Goal: Task Accomplishment & Management: Manage account settings

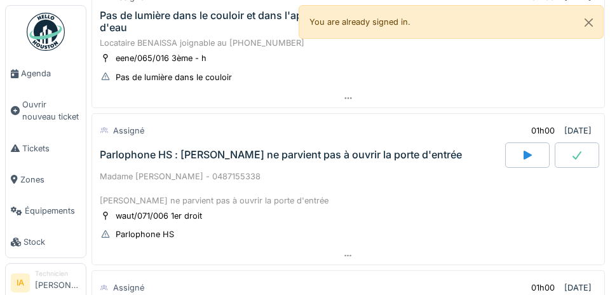
scroll to position [119, 0]
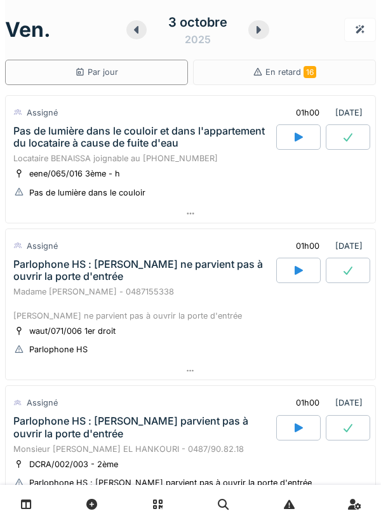
click at [38, 145] on div "Pas de lumière dans le couloir et dans l'appartement du locataire à cause de fu…" at bounding box center [143, 137] width 260 height 24
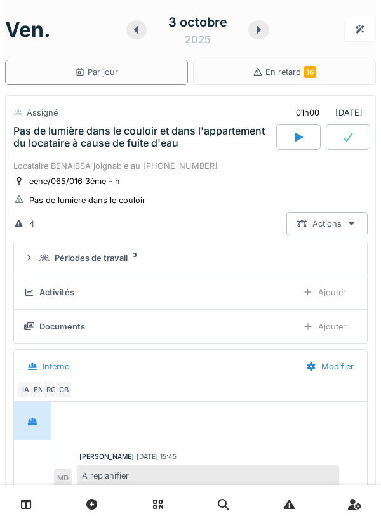
scroll to position [44, 0]
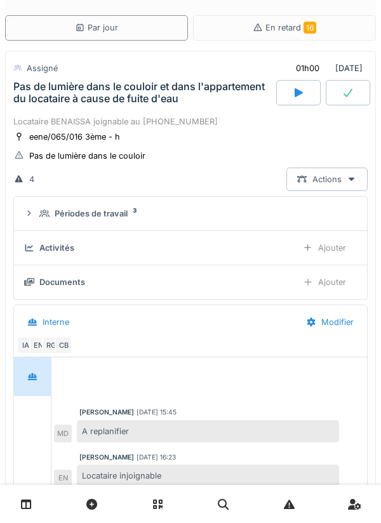
click at [37, 212] on div "Périodes de travail 3" at bounding box center [190, 214] width 333 height 12
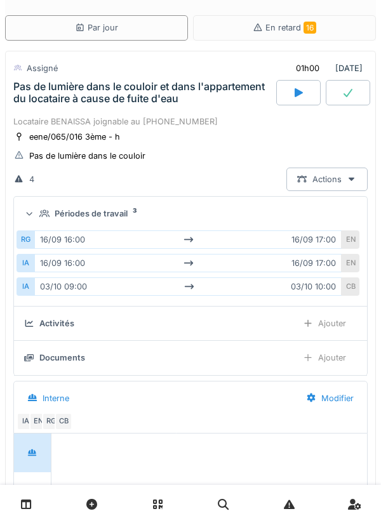
click at [20, 213] on summary "Périodes de travail 3" at bounding box center [190, 214] width 343 height 24
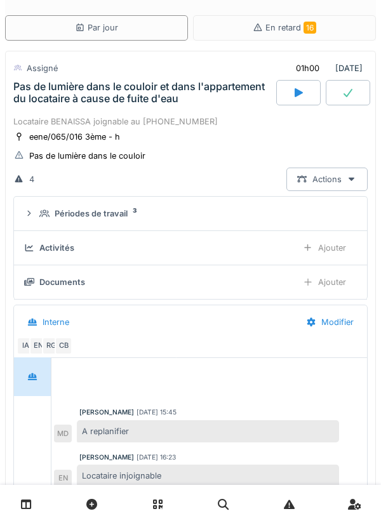
click at [304, 99] on div at bounding box center [298, 92] width 44 height 25
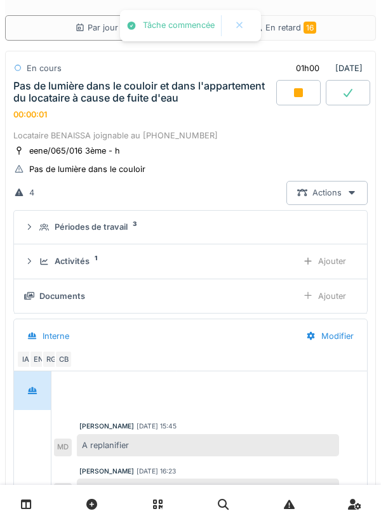
click at [38, 256] on div "Activités 1 Ajouter" at bounding box center [190, 262] width 333 height 24
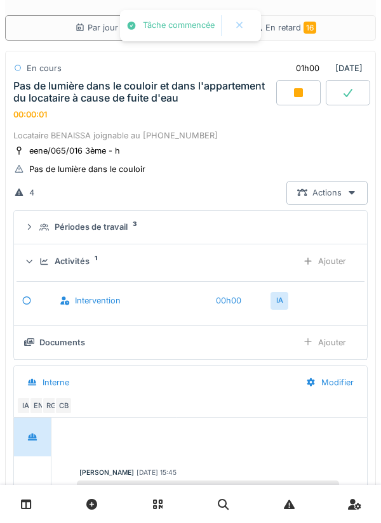
click at [340, 267] on div "Ajouter" at bounding box center [324, 262] width 65 height 24
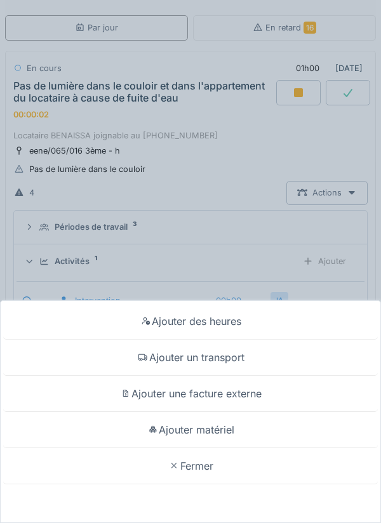
click at [296, 354] on div "Ajouter un transport" at bounding box center [190, 358] width 375 height 36
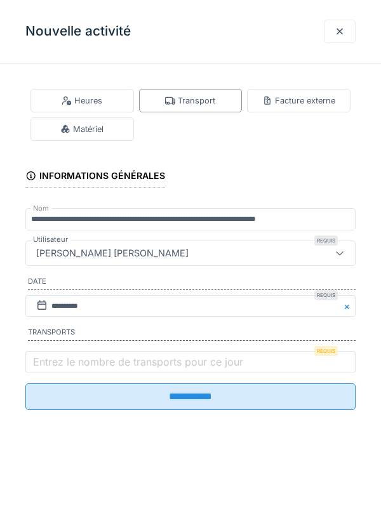
click at [41, 361] on label "Entrez le nombre de transports pour ce jour" at bounding box center [137, 361] width 215 height 15
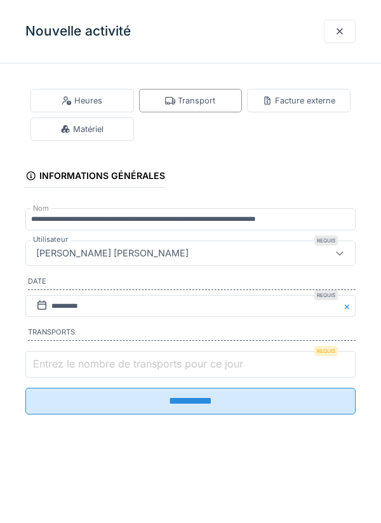
click at [41, 361] on input "Entrez le nombre de transports pour ce jour" at bounding box center [190, 364] width 330 height 27
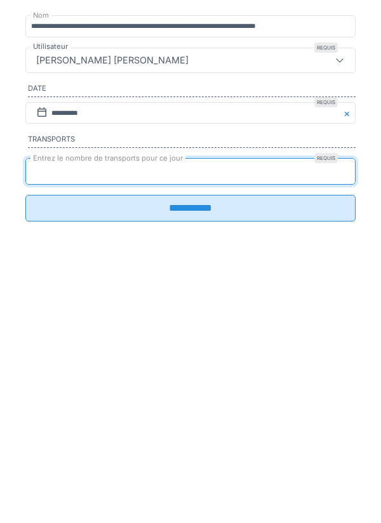
type input "*"
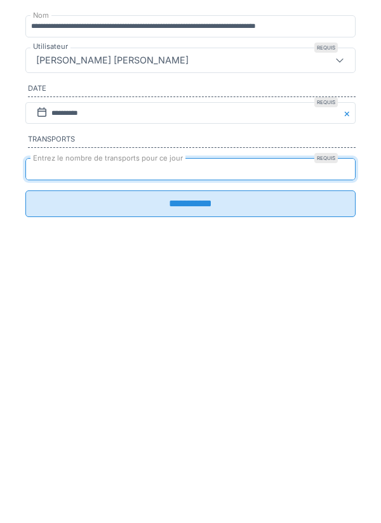
click at [340, 410] on input "**********" at bounding box center [190, 397] width 330 height 27
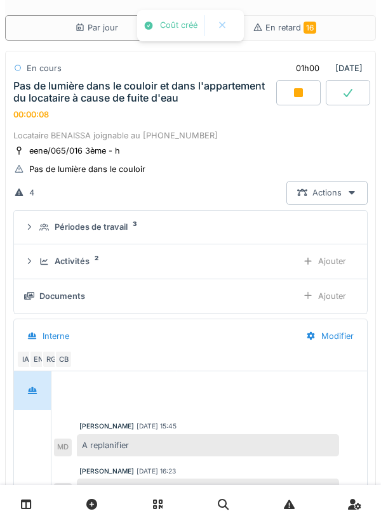
click at [23, 262] on summary "Activités 2 Ajouter" at bounding box center [190, 262] width 343 height 24
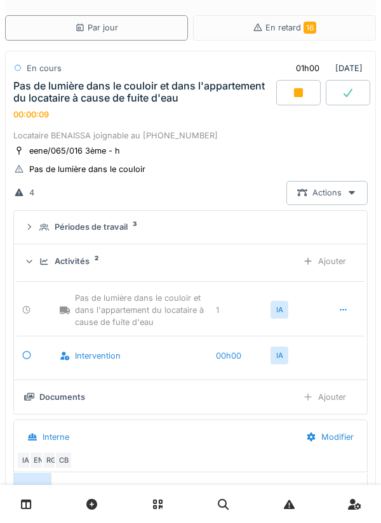
click at [36, 261] on div "Activités 2 Ajouter" at bounding box center [190, 262] width 333 height 24
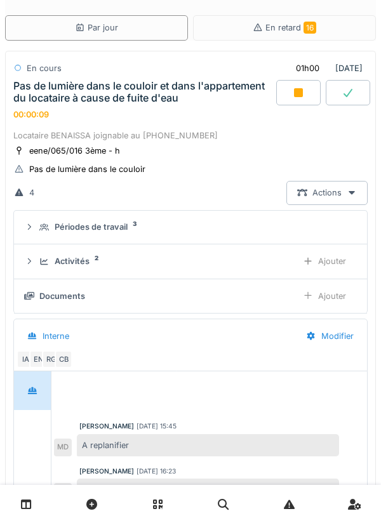
click at [33, 236] on summary "Périodes de travail 3" at bounding box center [190, 228] width 343 height 24
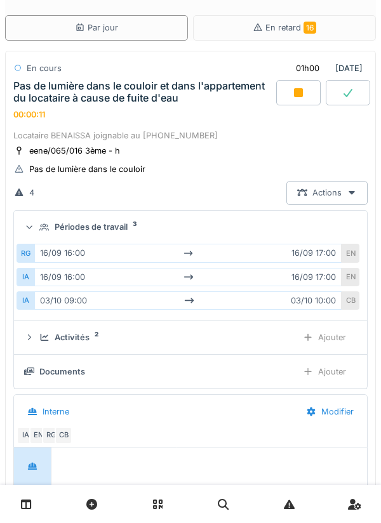
click at [22, 226] on summary "Périodes de travail 3" at bounding box center [190, 228] width 343 height 24
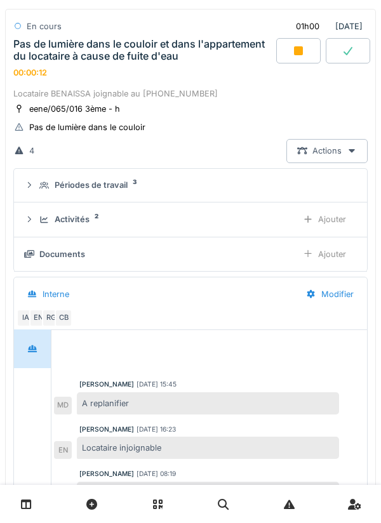
scroll to position [88, 0]
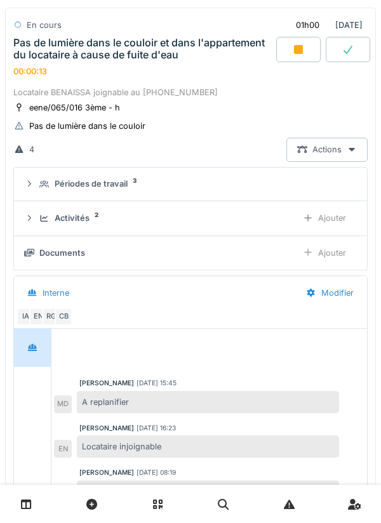
click at [40, 54] on div "Pas de lumière dans le couloir et dans l'appartement du locataire à cause de fu…" at bounding box center [143, 49] width 260 height 24
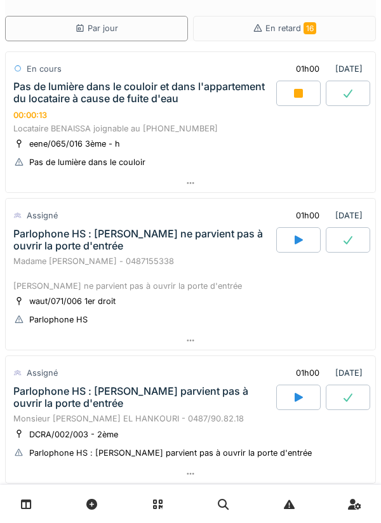
scroll to position [0, 0]
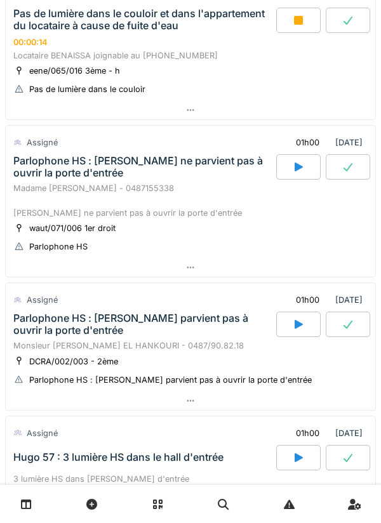
click at [30, 179] on div "Parlophone HS : [PERSON_NAME] ne parvient pas à ouvrir la porte d'entrée" at bounding box center [143, 167] width 260 height 24
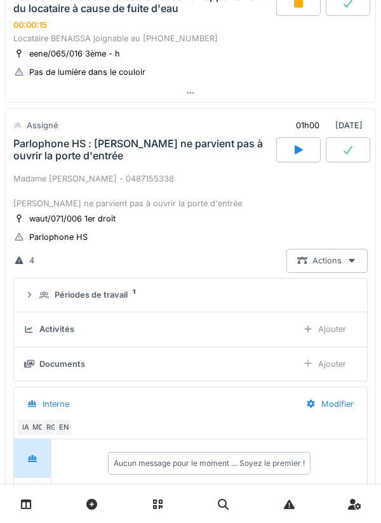
scroll to position [191, 0]
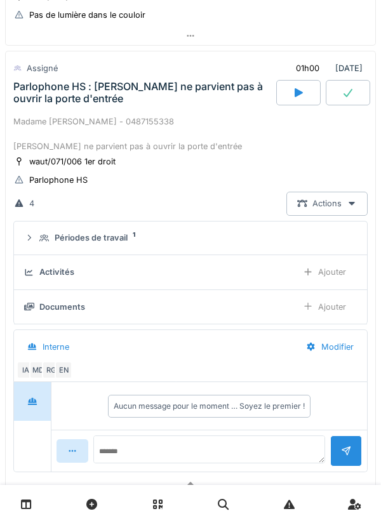
click at [39, 272] on div "Activités" at bounding box center [155, 272] width 263 height 12
click at [37, 242] on div "Périodes de travail 1" at bounding box center [190, 238] width 333 height 12
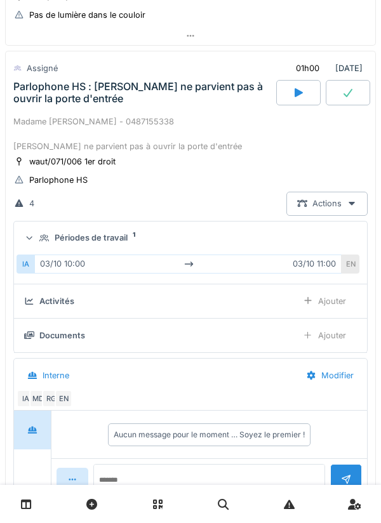
click at [37, 241] on div "Périodes de travail 1" at bounding box center [190, 238] width 333 height 12
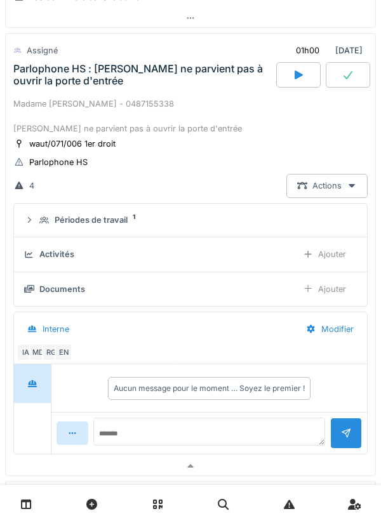
scroll to position [216, 0]
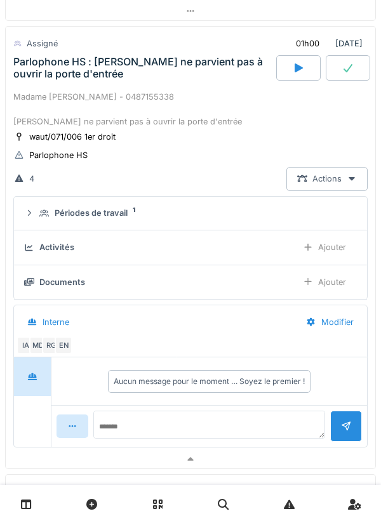
click at [24, 75] on div "Parlophone HS : [PERSON_NAME] ne parvient pas à ouvrir la porte d'entrée" at bounding box center [143, 68] width 260 height 24
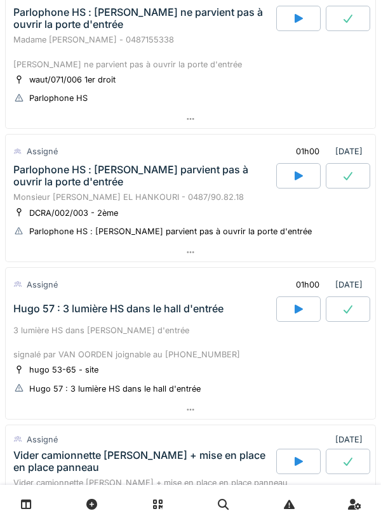
click at [30, 193] on div "Monsieur [PERSON_NAME] EL HANKOURI - 0487/90.82.18" at bounding box center [190, 197] width 354 height 12
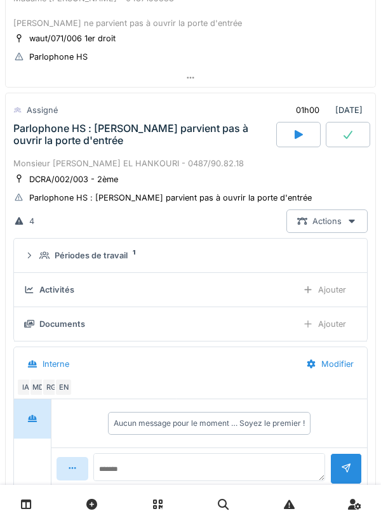
scroll to position [349, 0]
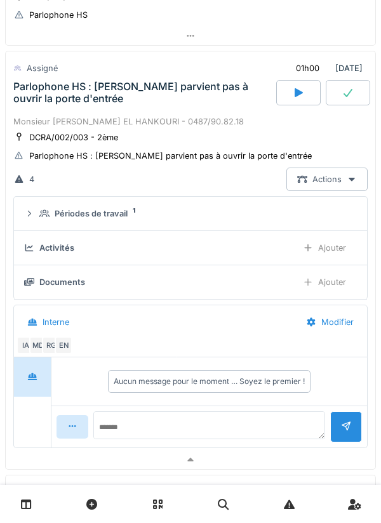
click at [37, 228] on details "Périodes de travail 1" at bounding box center [190, 214] width 353 height 34
click at [36, 213] on div "Périodes de travail 1" at bounding box center [190, 214] width 333 height 12
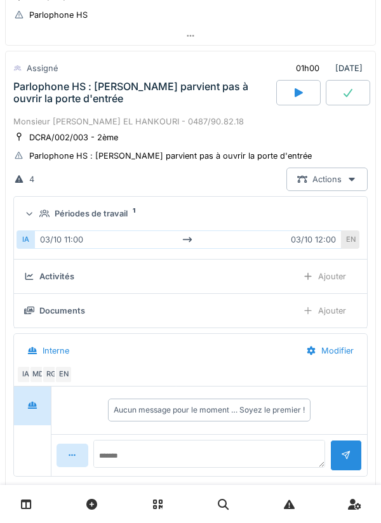
click at [37, 217] on div "Périodes de travail 1" at bounding box center [190, 214] width 333 height 12
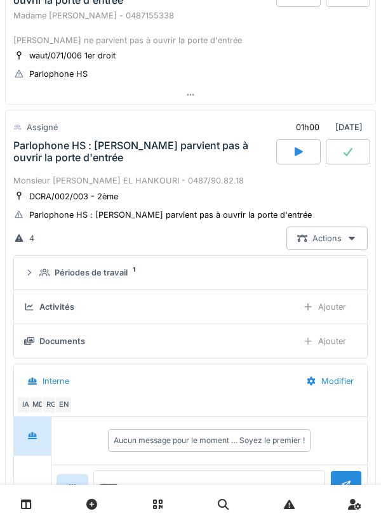
scroll to position [280, 0]
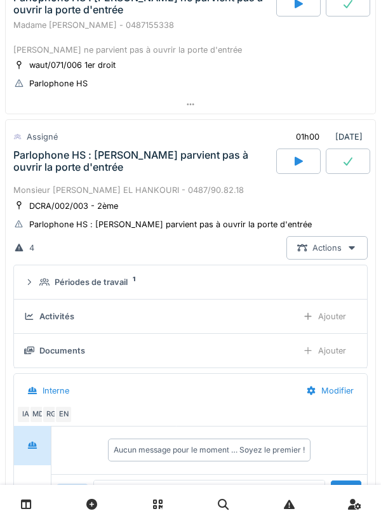
click at [37, 194] on div "Monsieur [PERSON_NAME] EL HANKOURI - 0487/90.82.18" at bounding box center [190, 190] width 354 height 12
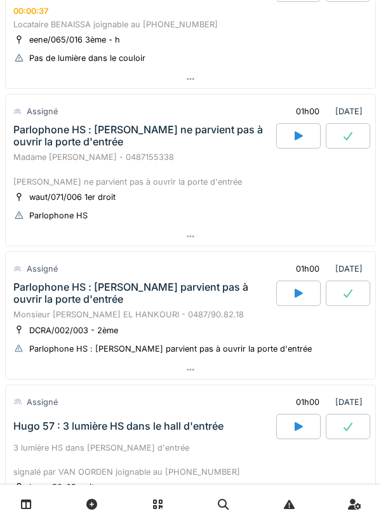
scroll to position [149, 0]
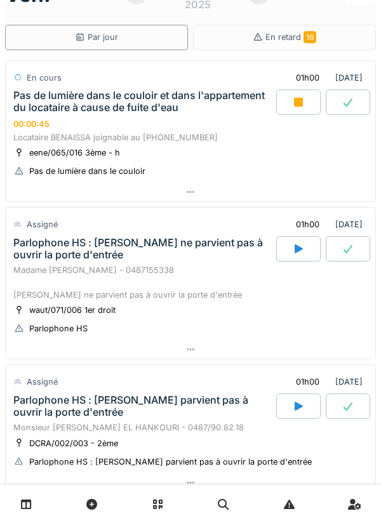
click at [173, 133] on div "Locataire BENAISSA joignable au [PHONE_NUMBER]" at bounding box center [190, 137] width 354 height 12
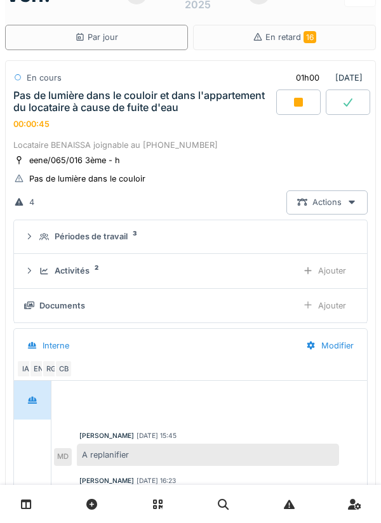
scroll to position [44, 0]
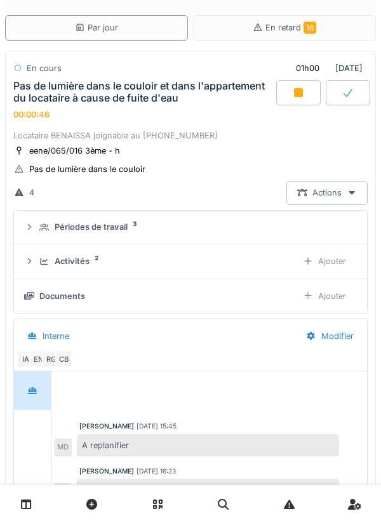
click at [35, 258] on div "Activités 2 Ajouter" at bounding box center [190, 262] width 333 height 24
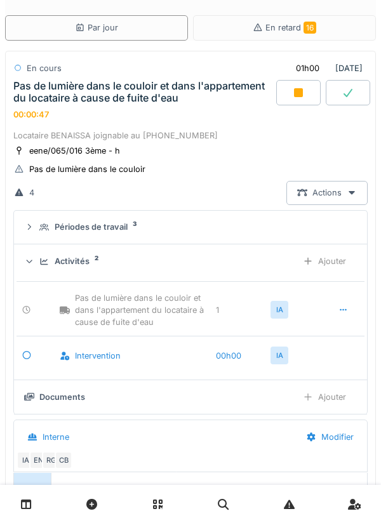
click at [30, 261] on icon at bounding box center [29, 262] width 8 height 10
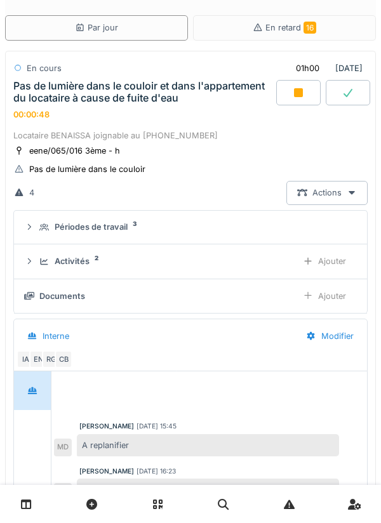
click at [141, 94] on div "Pas de lumière dans le couloir et dans l'appartement du locataire à cause de fu…" at bounding box center [143, 92] width 260 height 24
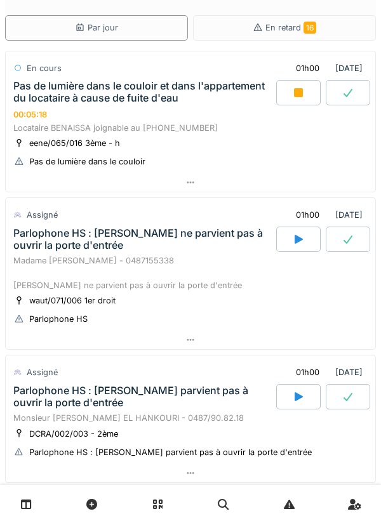
scroll to position [0, 0]
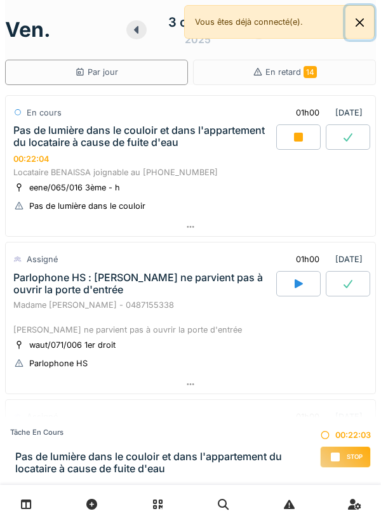
click at [350, 34] on button "Close" at bounding box center [360, 23] width 29 height 34
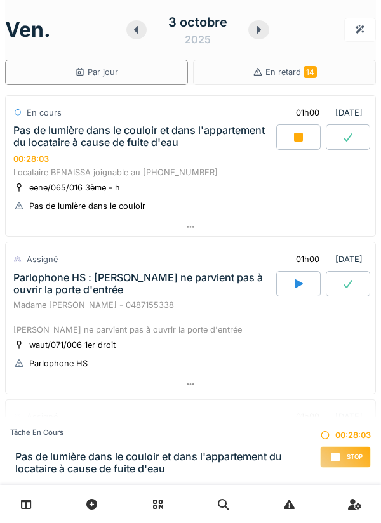
click at [35, 144] on div "Pas de lumière dans le couloir et dans l'appartement du locataire à cause de fu…" at bounding box center [143, 137] width 260 height 24
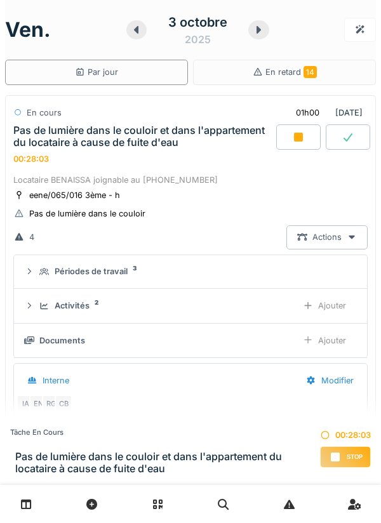
scroll to position [44, 0]
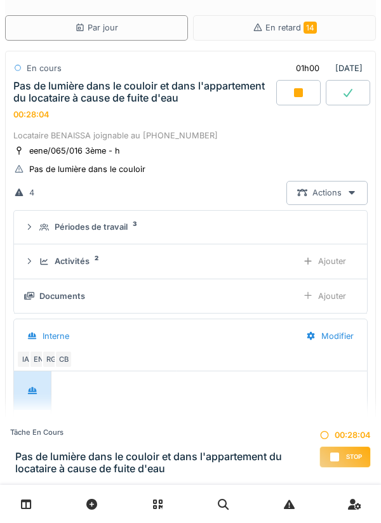
click at [37, 227] on div "Périodes de travail 3" at bounding box center [190, 227] width 333 height 12
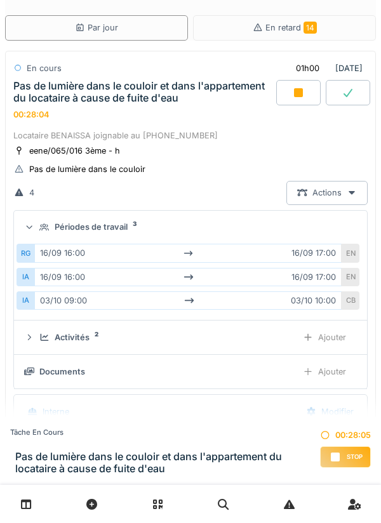
click at [37, 232] on div "Périodes de travail 3" at bounding box center [190, 227] width 333 height 12
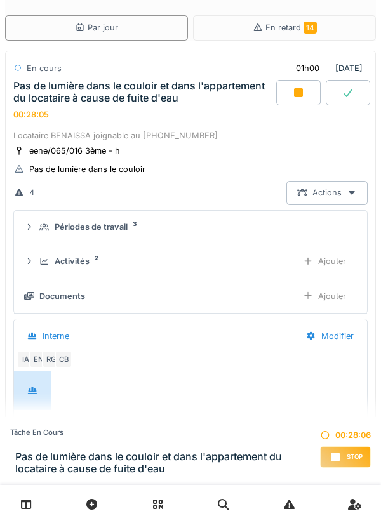
click at [37, 263] on div "Activités 2 Ajouter" at bounding box center [190, 262] width 333 height 24
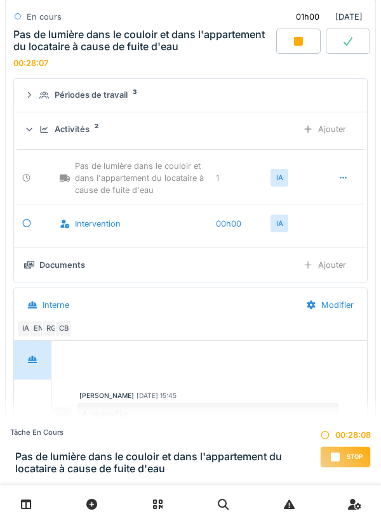
scroll to position [179, 0]
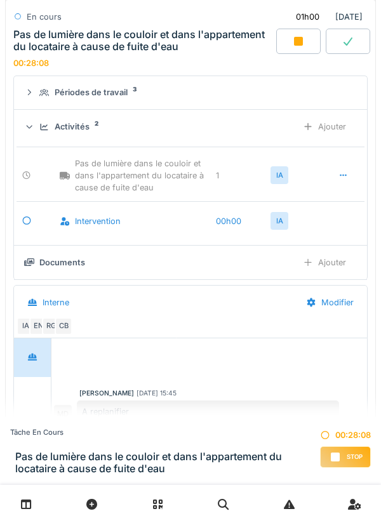
click at [20, 130] on summary "Activités 2 Ajouter" at bounding box center [190, 127] width 343 height 24
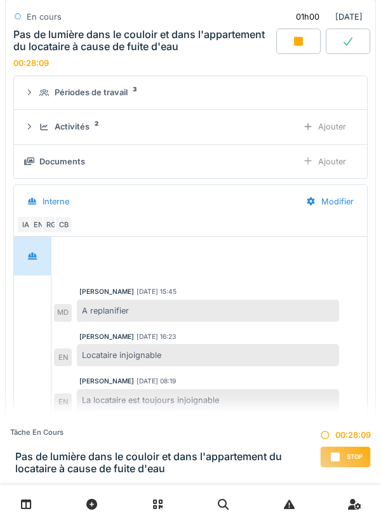
click at [341, 198] on div "Modifier" at bounding box center [329, 202] width 69 height 24
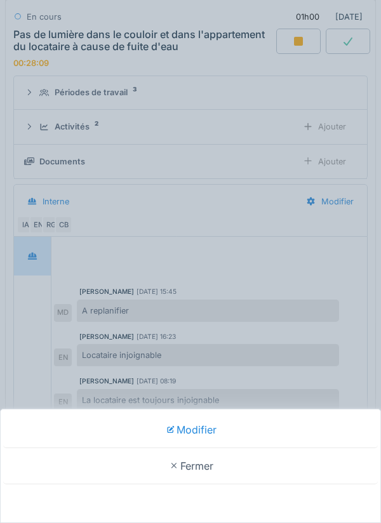
click at [21, 184] on div "Modifier Fermer" at bounding box center [190, 261] width 381 height 523
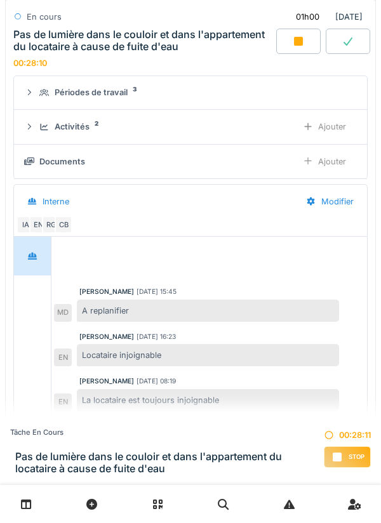
click at [337, 167] on div "Ajouter" at bounding box center [324, 162] width 65 height 24
click at [48, 156] on div "Documents 3" at bounding box center [163, 162] width 248 height 12
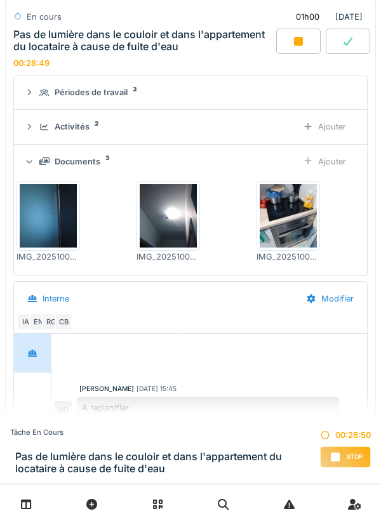
click at [313, 168] on div "Ajouter" at bounding box center [324, 162] width 65 height 24
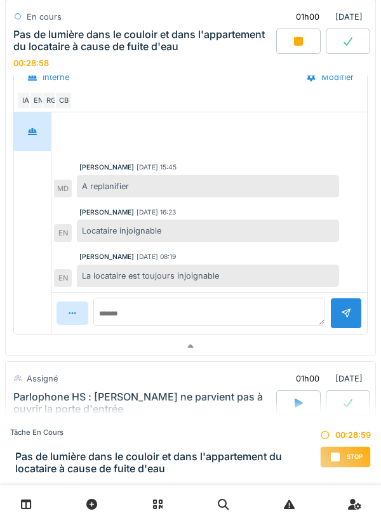
scroll to position [402, 0]
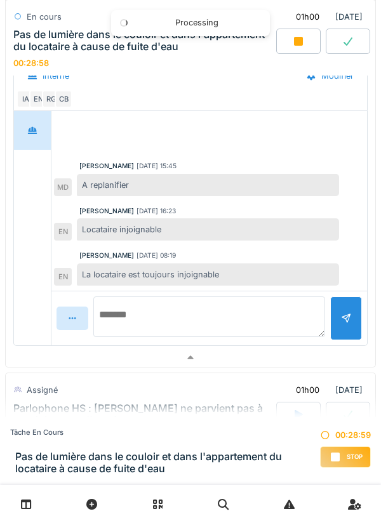
click at [129, 307] on textarea at bounding box center [209, 317] width 232 height 41
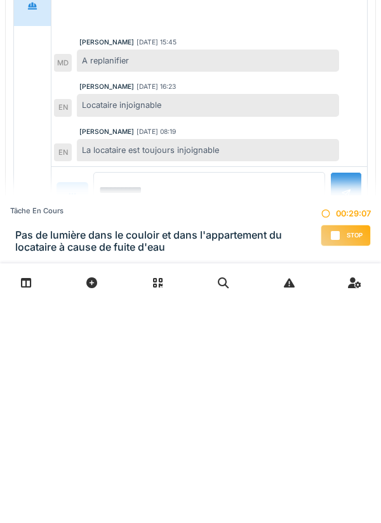
type textarea "**********"
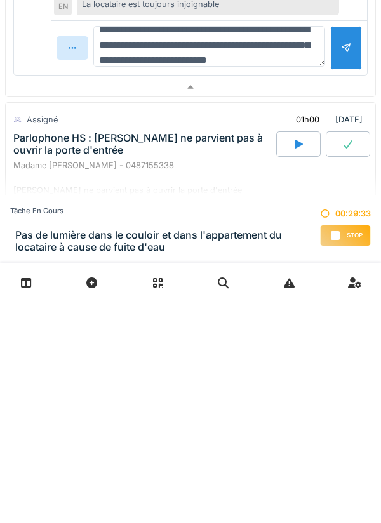
scroll to position [30, 0]
type textarea "**********"
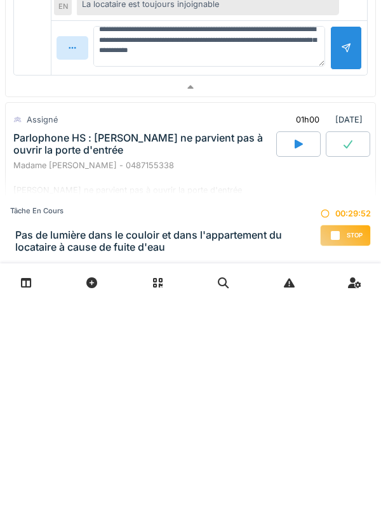
click at [350, 281] on div at bounding box center [346, 270] width 32 height 44
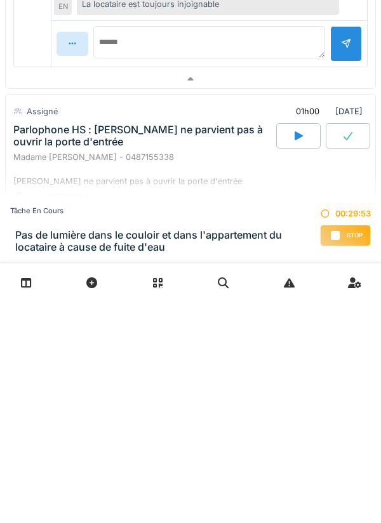
scroll to position [0, 0]
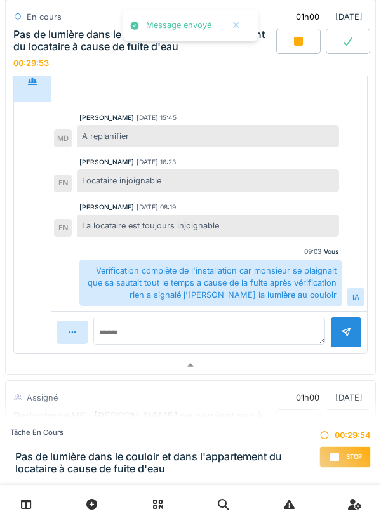
click at [265, 264] on div "Vérification complète de l'installation car monsieur se plaignait que sa sautai…" at bounding box center [210, 283] width 262 height 47
click at [257, 337] on textarea at bounding box center [209, 331] width 232 height 28
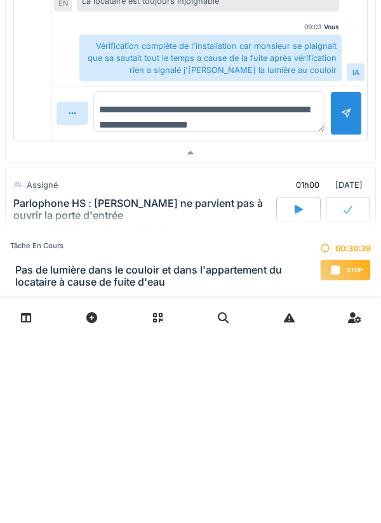
scroll to position [588, 0]
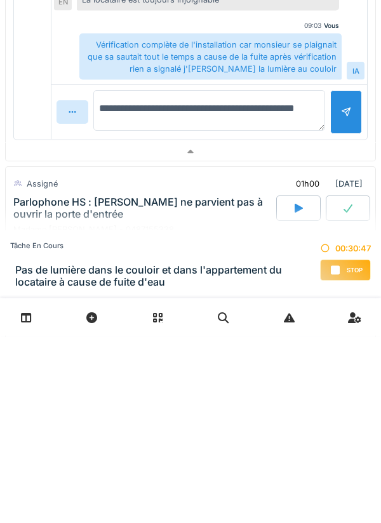
click at [285, 300] on textarea "**********" at bounding box center [209, 298] width 232 height 41
click at [287, 290] on textarea "**********" at bounding box center [209, 298] width 232 height 41
click at [291, 297] on textarea "**********" at bounding box center [209, 298] width 232 height 41
click at [267, 311] on textarea "**********" at bounding box center [209, 298] width 232 height 41
type textarea "**********"
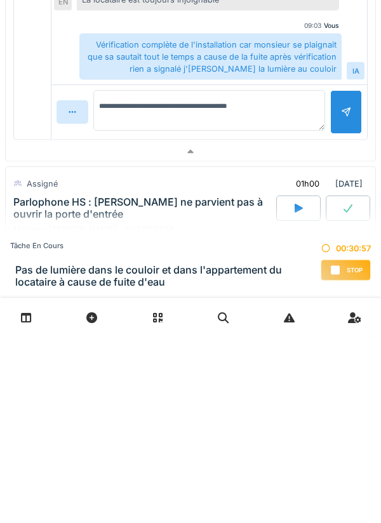
click at [351, 307] on div at bounding box center [346, 300] width 32 height 44
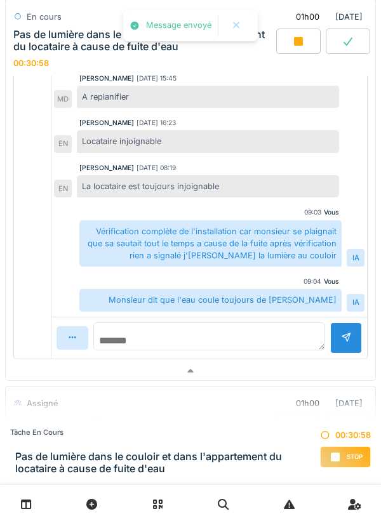
click at [239, 335] on textarea at bounding box center [209, 337] width 232 height 28
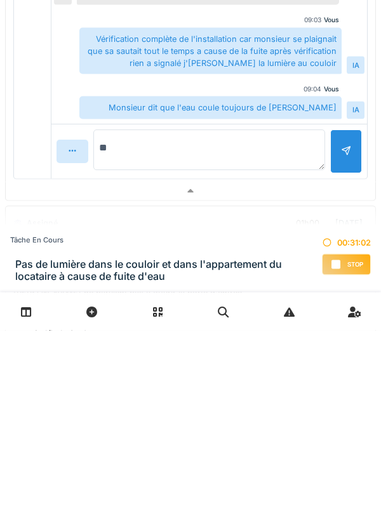
type textarea "*"
type textarea "**********"
click at [342, 339] on div at bounding box center [346, 345] width 10 height 12
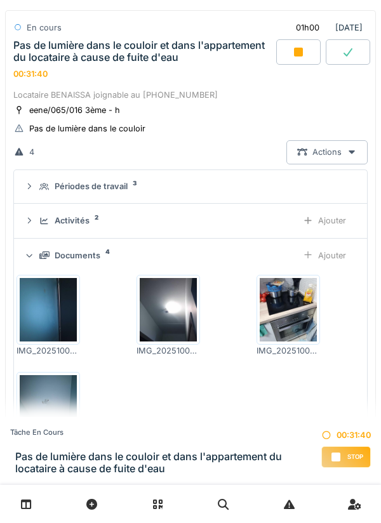
scroll to position [84, 0]
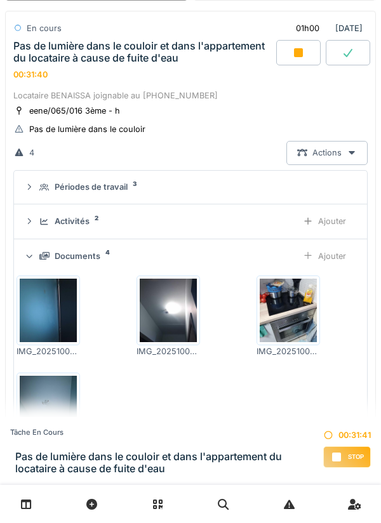
click at [47, 253] on icon at bounding box center [44, 256] width 10 height 8
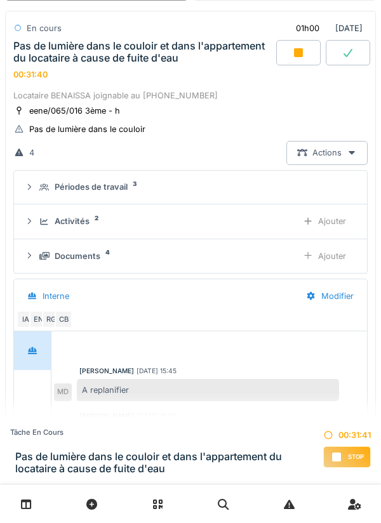
click at [43, 210] on div "Activités 2 Ajouter" at bounding box center [190, 222] width 333 height 24
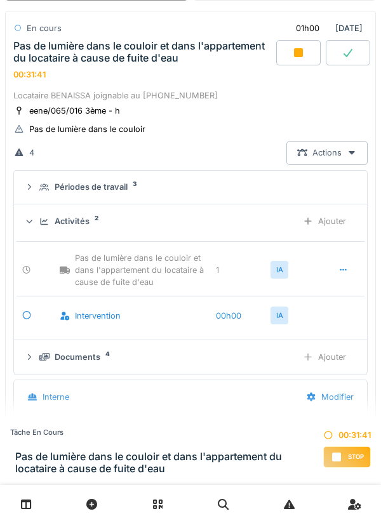
click at [39, 212] on div "Activités 2 Ajouter" at bounding box center [190, 222] width 333 height 24
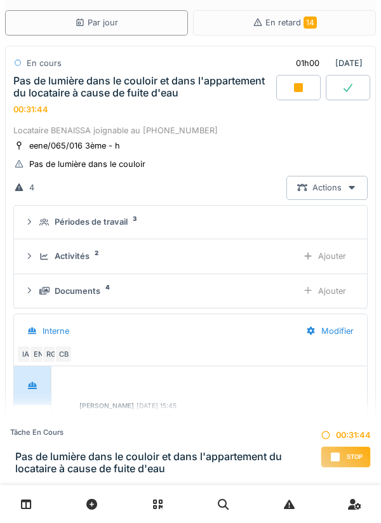
scroll to position [0, 0]
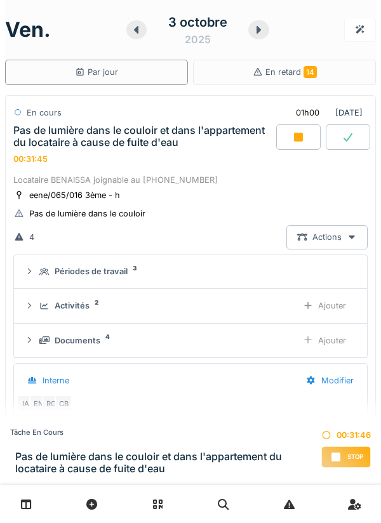
click at [40, 149] on div "Pas de lumière dans le couloir et dans l'appartement du locataire à cause de fu…" at bounding box center [143, 137] width 260 height 24
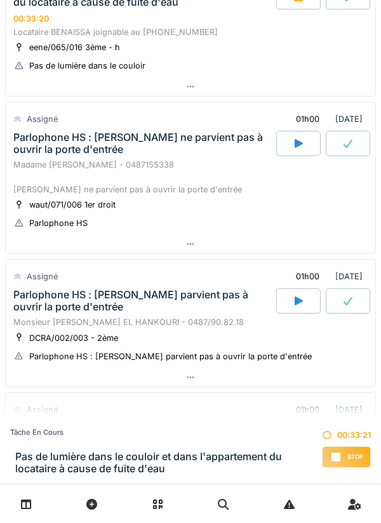
scroll to position [139, 0]
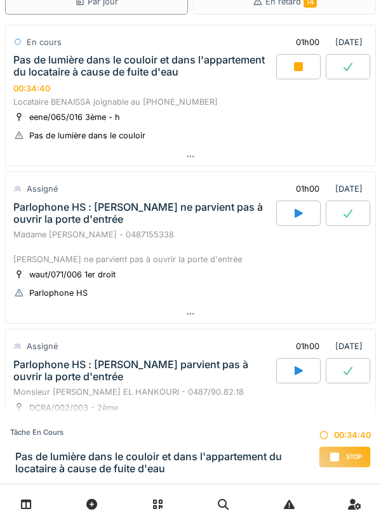
click at [294, 67] on icon at bounding box center [298, 66] width 9 height 9
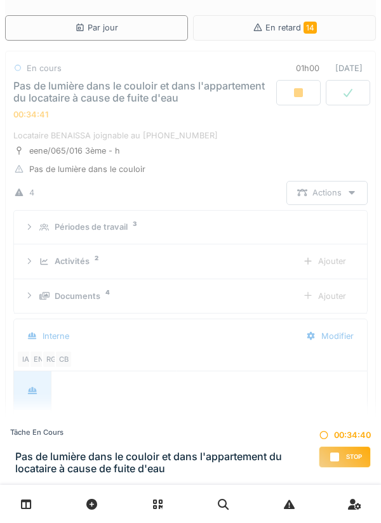
scroll to position [15, 0]
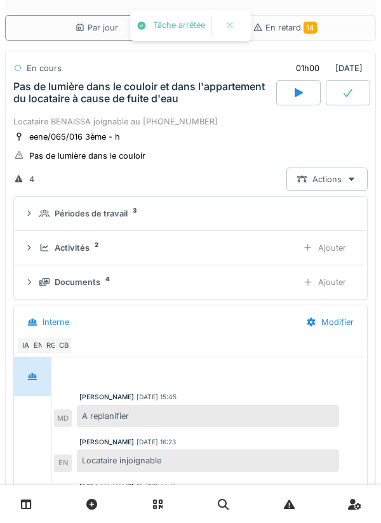
click at [36, 250] on div "Activités 2 Ajouter" at bounding box center [190, 248] width 333 height 24
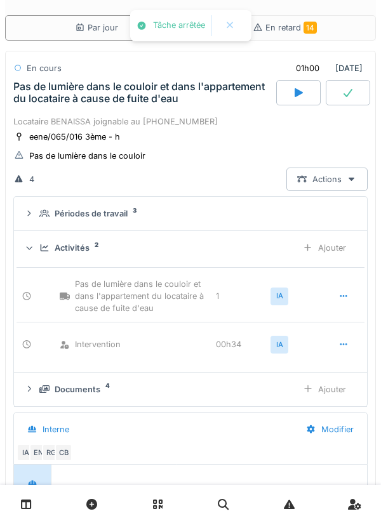
click at [29, 246] on icon at bounding box center [29, 248] width 8 height 10
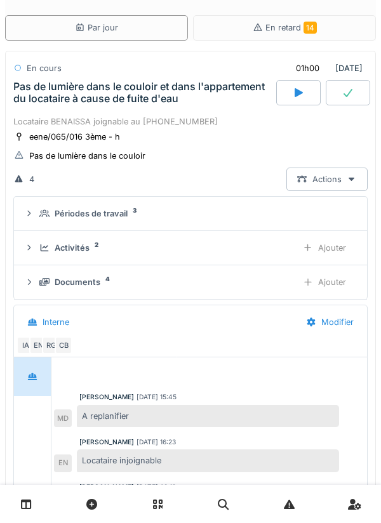
click at [35, 239] on div "Activités 2 Ajouter" at bounding box center [190, 248] width 333 height 24
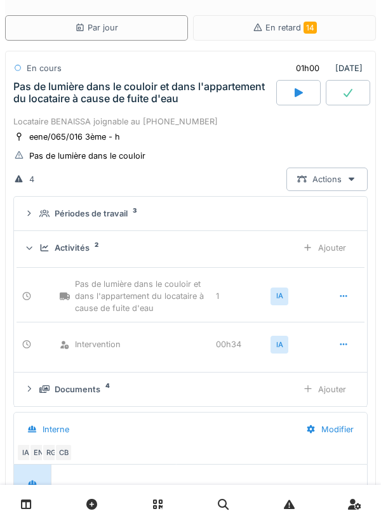
click at [333, 246] on div "Ajouter" at bounding box center [324, 248] width 65 height 24
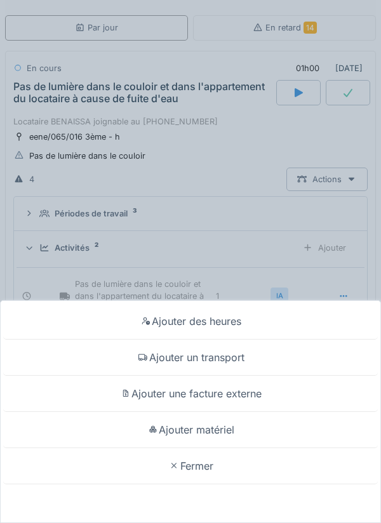
click at [256, 429] on div "Ajouter matériel" at bounding box center [190, 430] width 375 height 36
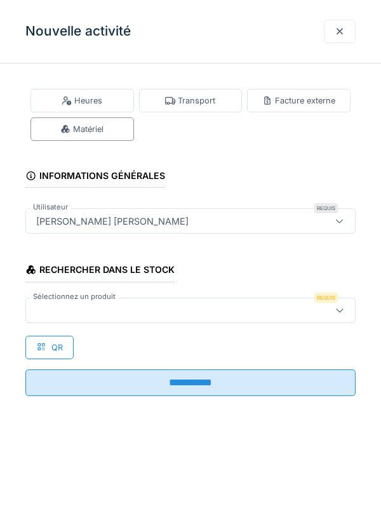
click at [264, 320] on div at bounding box center [190, 310] width 330 height 25
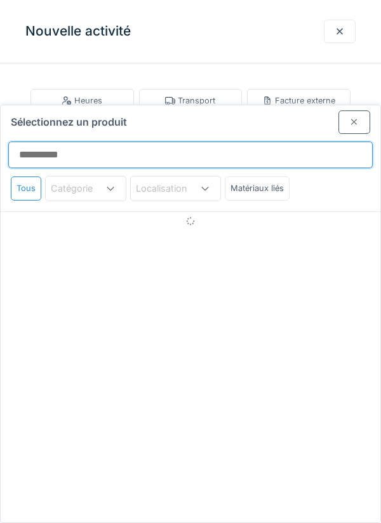
click at [291, 142] on input "Sélectionnez un produit" at bounding box center [190, 155] width 365 height 27
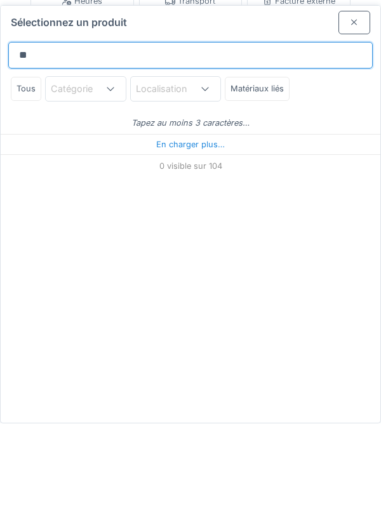
type input "***"
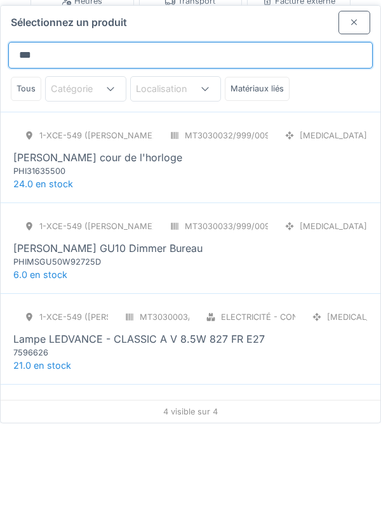
scroll to position [26, 0]
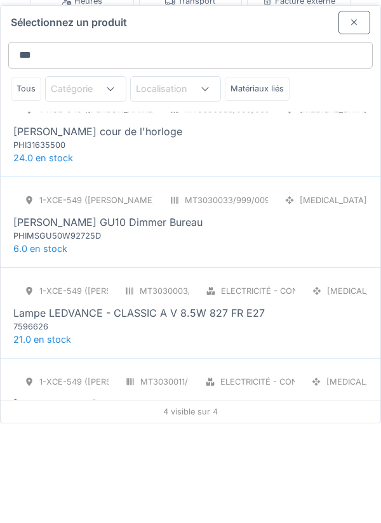
click at [44, 379] on div "1-XCE-549 (ROBERT)" at bounding box center [60, 391] width 95 height 24
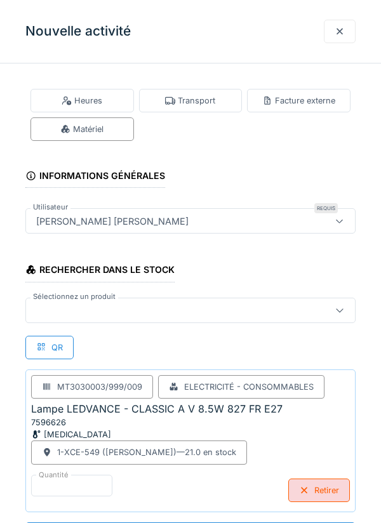
click at [47, 300] on label "Sélectionnez un produit" at bounding box center [74, 297] width 88 height 11
click at [230, 308] on div at bounding box center [169, 311] width 277 height 14
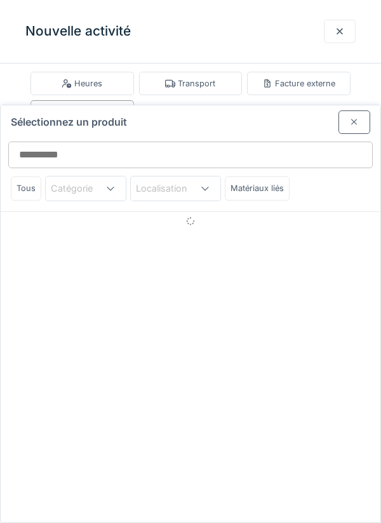
scroll to position [48, 0]
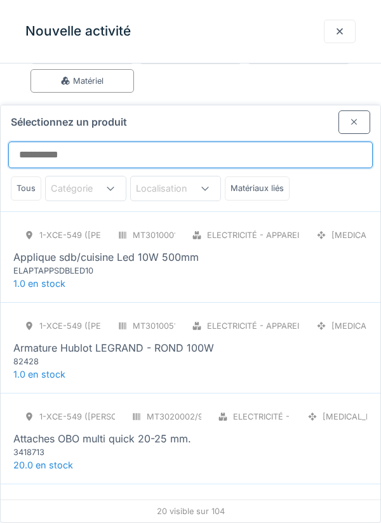
click at [222, 142] on input "Sélectionnez un produit" at bounding box center [190, 155] width 365 height 27
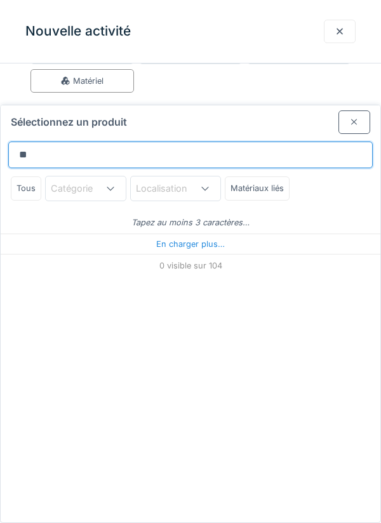
type input "***"
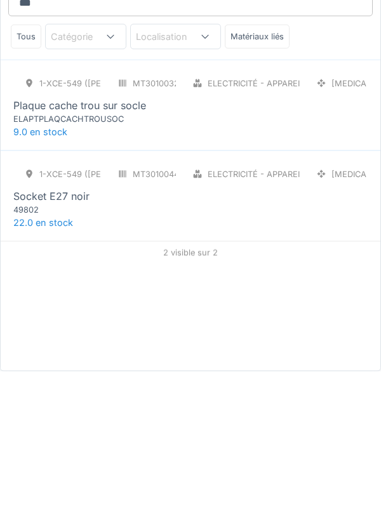
click at [38, 340] on div "Socket E27 noir" at bounding box center [51, 347] width 76 height 15
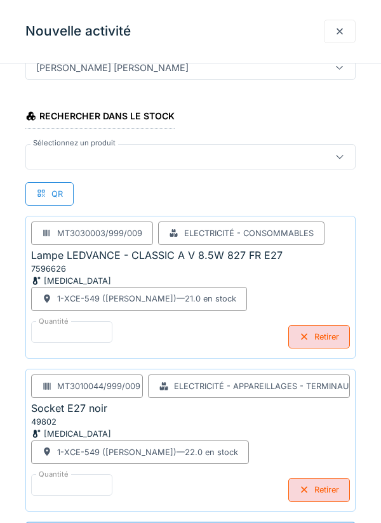
scroll to position [0, 0]
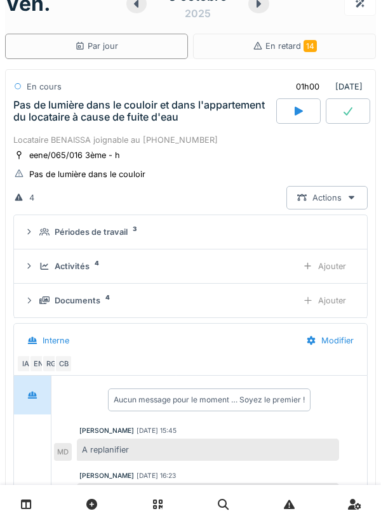
scroll to position [27, 0]
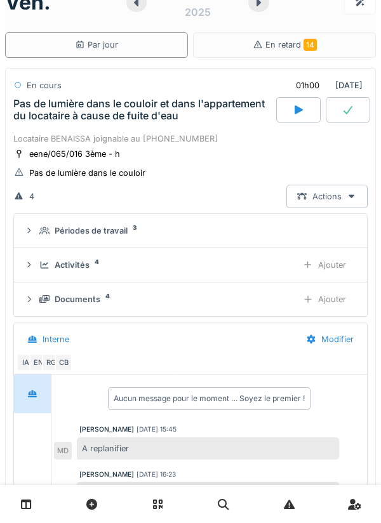
click at [23, 117] on div "Pas de lumière dans le couloir et dans l'appartement du locataire à cause de fu…" at bounding box center [143, 110] width 260 height 24
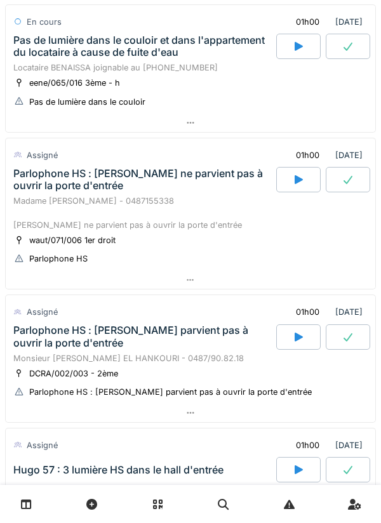
scroll to position [97, 0]
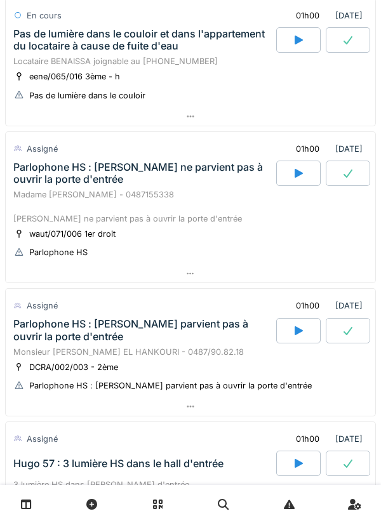
click at [306, 173] on div at bounding box center [298, 173] width 44 height 25
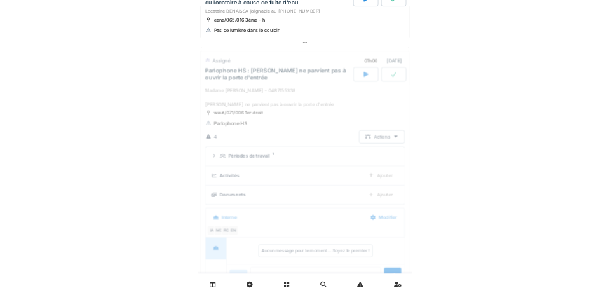
scroll to position [177, 0]
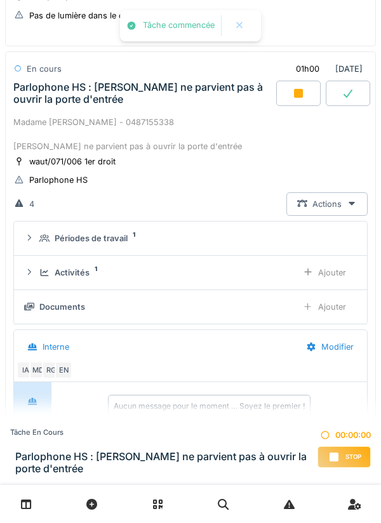
click at [41, 264] on div "Activités 1 Ajouter" at bounding box center [190, 273] width 333 height 24
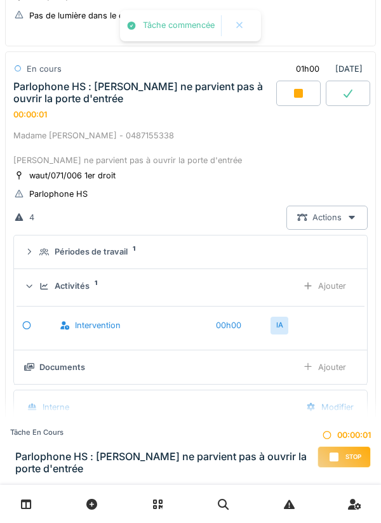
click at [338, 277] on div "Ajouter" at bounding box center [324, 286] width 65 height 24
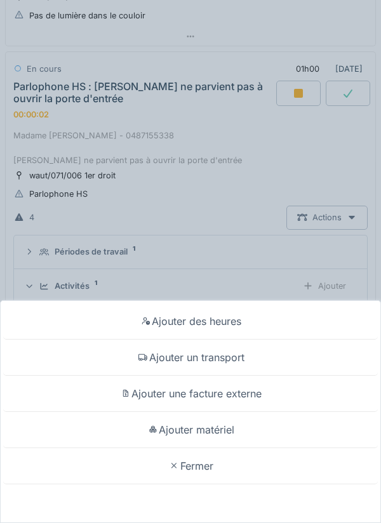
click at [288, 358] on div "Ajouter un transport" at bounding box center [190, 358] width 375 height 36
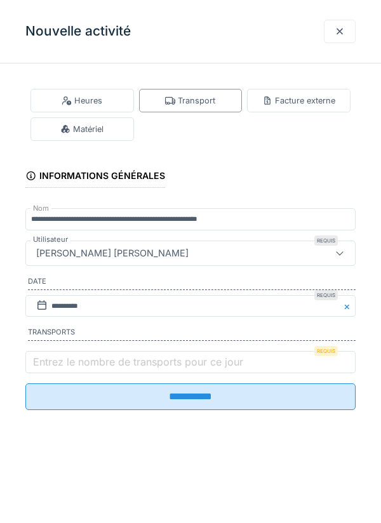
click at [175, 370] on label "Entrez le nombre de transports pour ce jour" at bounding box center [137, 361] width 215 height 15
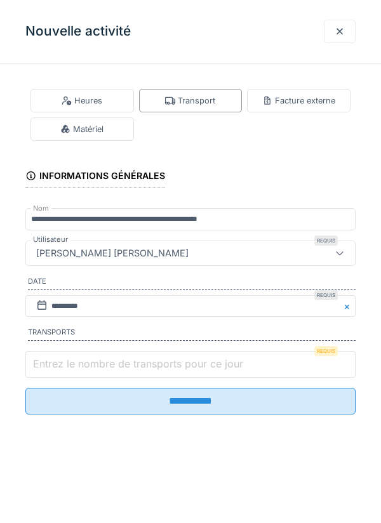
click at [175, 373] on input "Entrez le nombre de transports pour ce jour" at bounding box center [190, 364] width 330 height 27
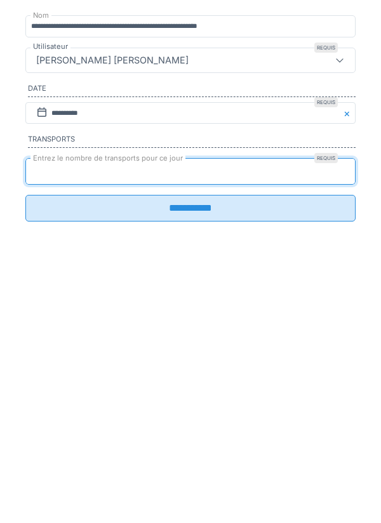
type input "*"
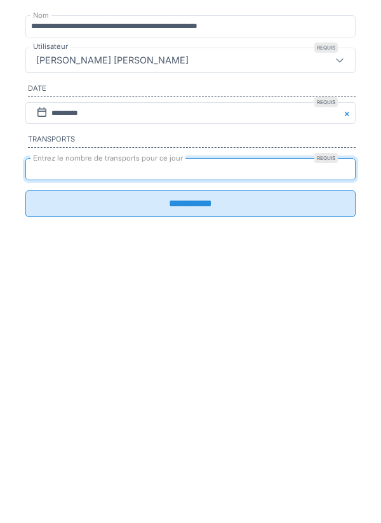
click at [226, 410] on input "**********" at bounding box center [190, 397] width 330 height 27
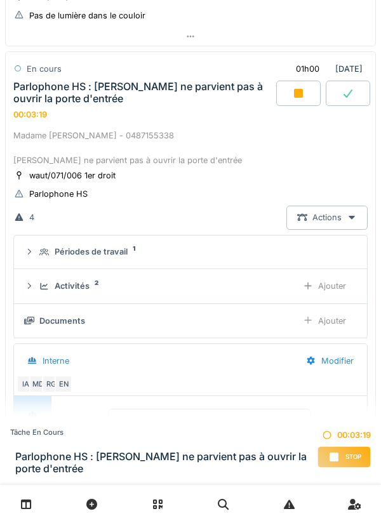
click at [46, 249] on icon at bounding box center [44, 252] width 10 height 8
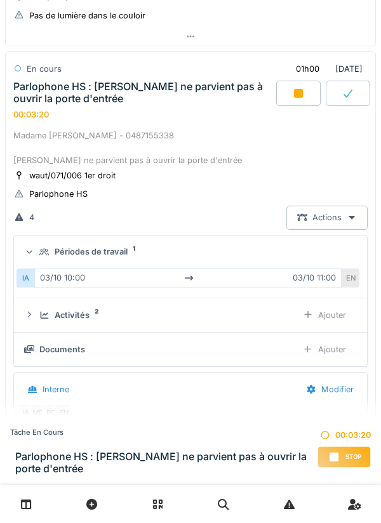
click at [41, 259] on summary "Périodes de travail 1" at bounding box center [190, 253] width 343 height 24
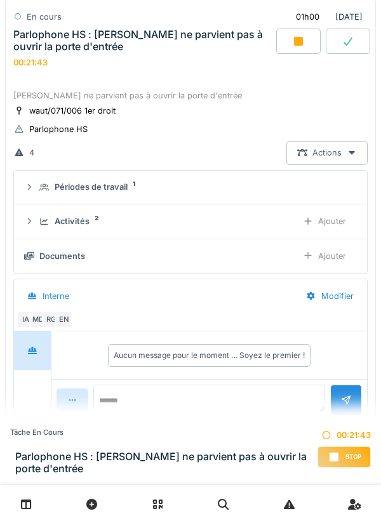
scroll to position [271, 0]
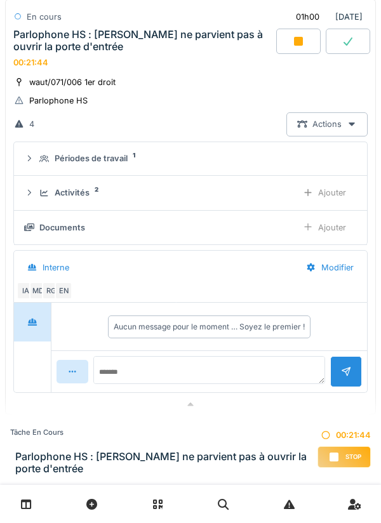
click at [44, 193] on icon at bounding box center [44, 193] width 10 height 8
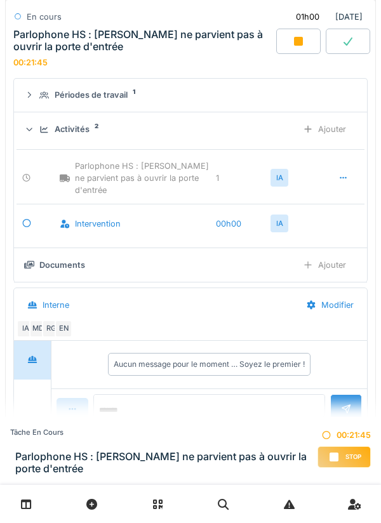
scroll to position [335, 0]
click at [332, 127] on div "Ajouter" at bounding box center [324, 129] width 65 height 24
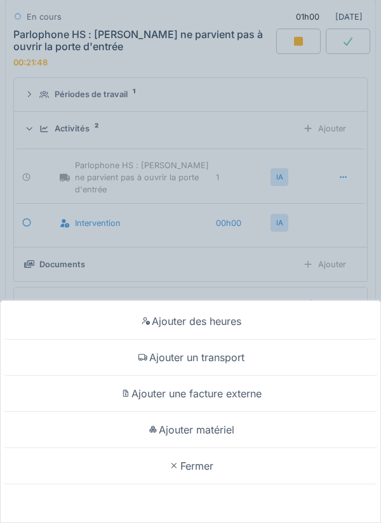
click at [254, 427] on div "Ajouter matériel" at bounding box center [190, 430] width 375 height 36
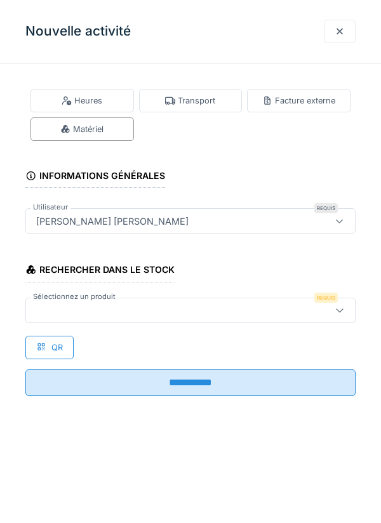
click at [67, 311] on div at bounding box center [169, 311] width 277 height 14
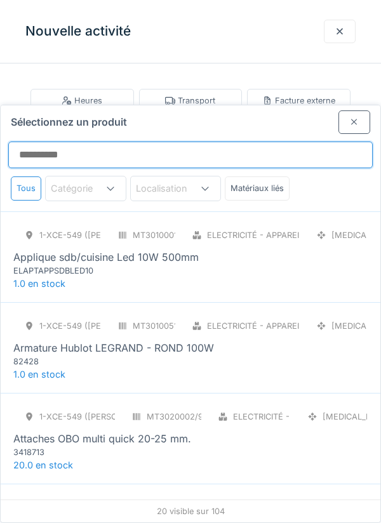
click at [32, 142] on input "Sélectionnez un produit" at bounding box center [190, 155] width 365 height 27
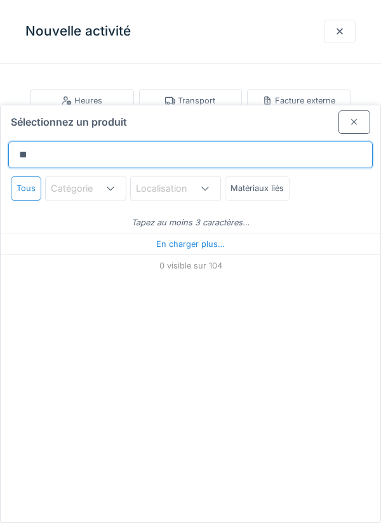
type input "***"
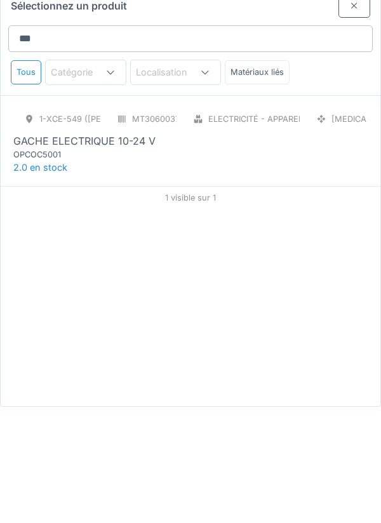
click at [33, 265] on div "OPCOC5001" at bounding box center [89, 271] width 152 height 12
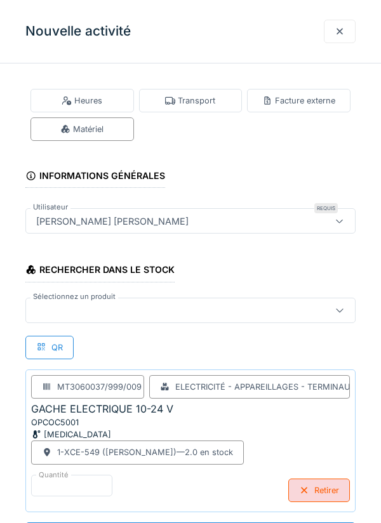
scroll to position [1, 0]
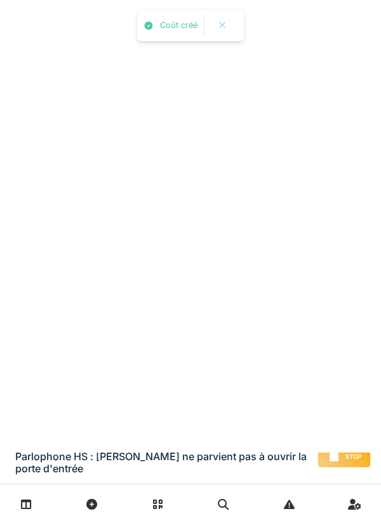
scroll to position [0, 0]
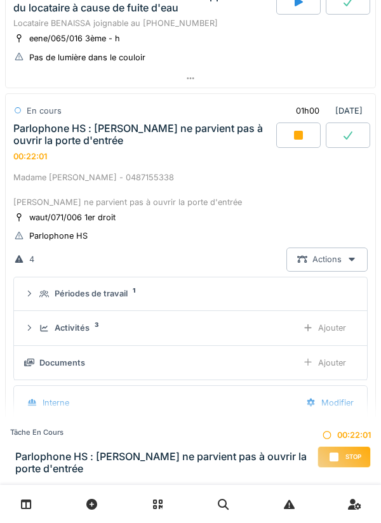
click at [58, 145] on div "Parlophone HS : [PERSON_NAME] ne parvient pas à ouvrir la porte d'entrée" at bounding box center [143, 135] width 260 height 24
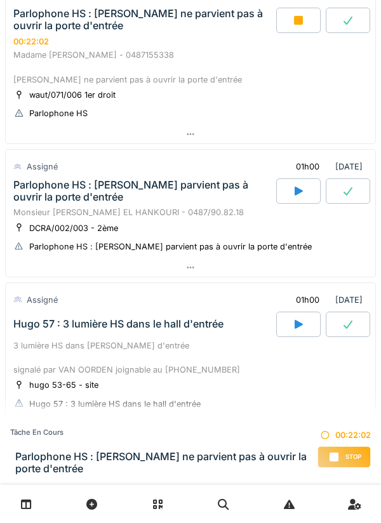
click at [37, 198] on div "Parlophone HS : [PERSON_NAME] parvient pas à ouvrir la porte d'entrée" at bounding box center [143, 191] width 260 height 24
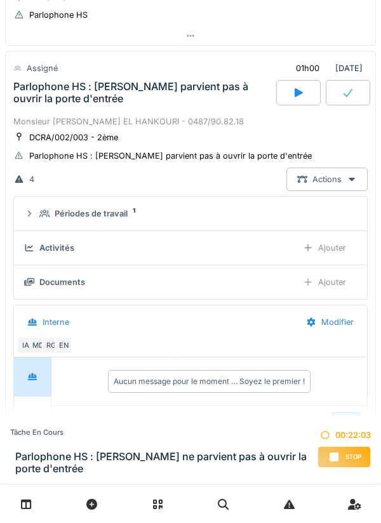
scroll to position [403, 0]
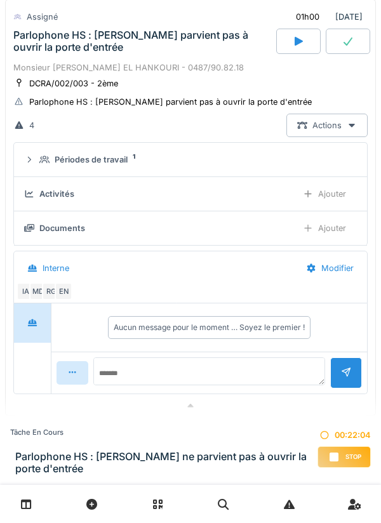
click at [51, 152] on summary "Périodes de travail 1" at bounding box center [190, 160] width 343 height 24
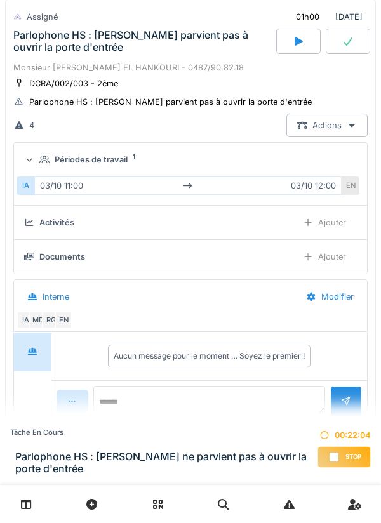
click at [39, 166] on summary "Périodes de travail 1" at bounding box center [190, 160] width 343 height 24
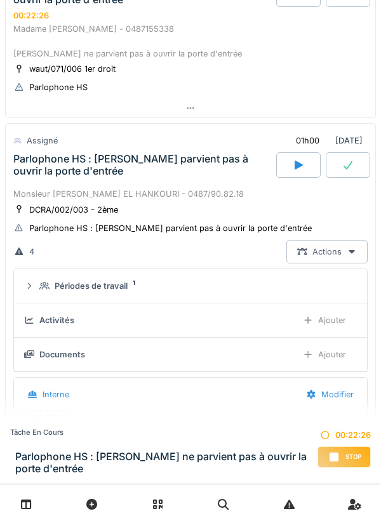
scroll to position [214, 0]
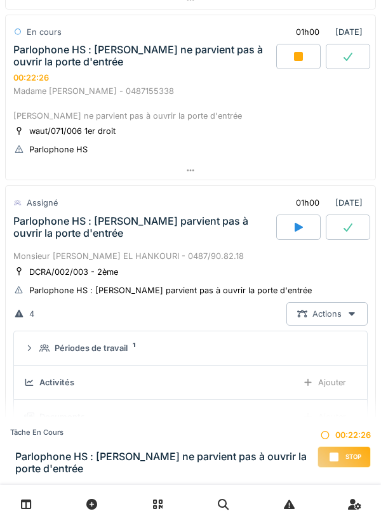
click at [51, 253] on div "Monsieur [PERSON_NAME] EL HANKOURI - 0487/90.82.18" at bounding box center [190, 256] width 354 height 12
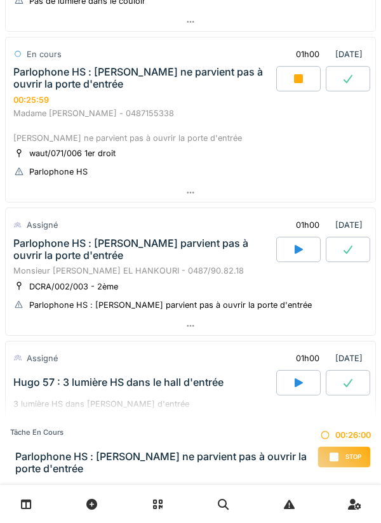
scroll to position [184, 0]
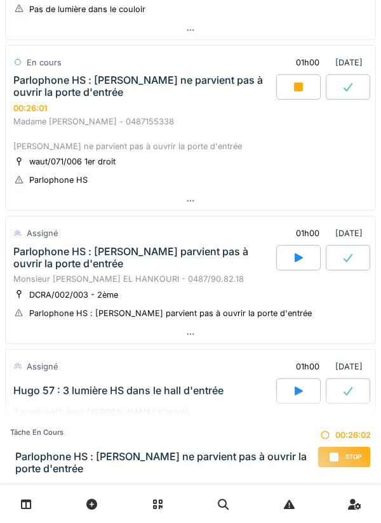
click at [13, 264] on div "Parlophone HS : [PERSON_NAME] parvient pas à ouvrir la porte d'entrée" at bounding box center [143, 258] width 260 height 24
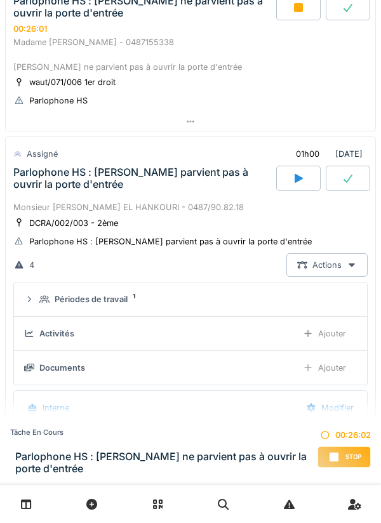
scroll to position [349, 0]
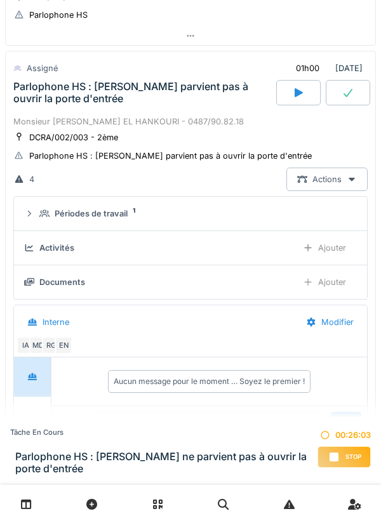
click at [39, 212] on icon at bounding box center [44, 214] width 10 height 8
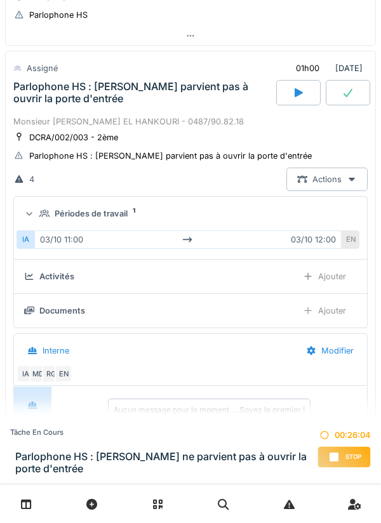
click at [41, 220] on summary "Périodes de travail 1" at bounding box center [190, 214] width 343 height 24
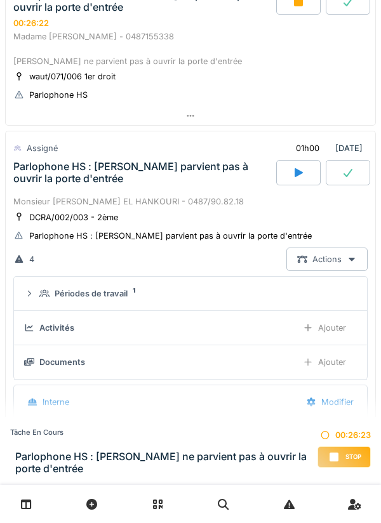
scroll to position [273, 0]
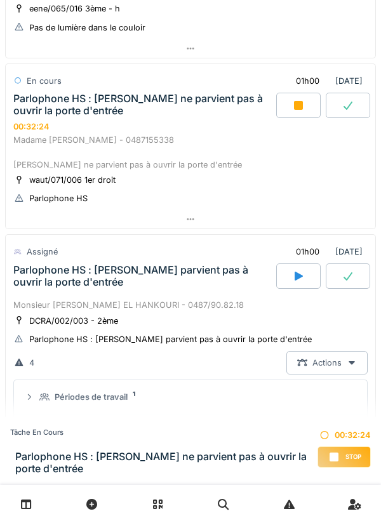
click at [287, 109] on div at bounding box center [298, 105] width 44 height 25
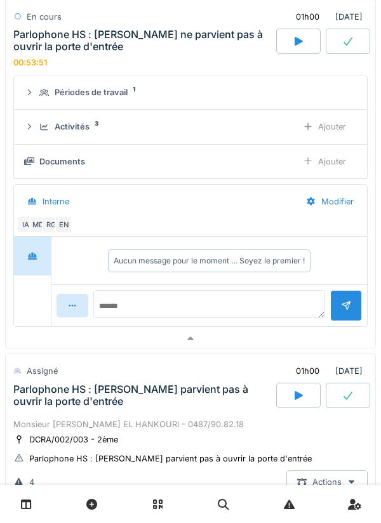
scroll to position [218, 0]
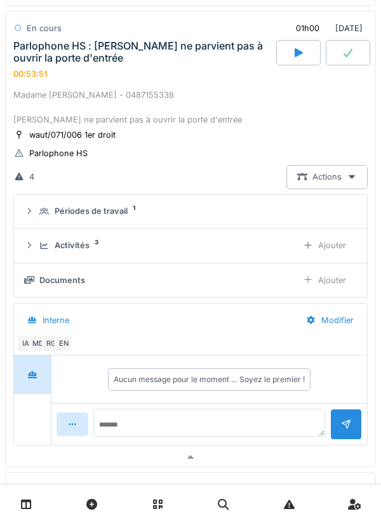
click at [179, 57] on div "Parlophone HS : [PERSON_NAME] ne parvient pas à ouvrir la porte d'entrée" at bounding box center [143, 52] width 260 height 24
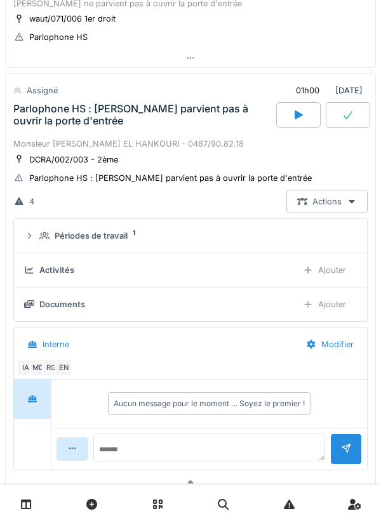
scroll to position [375, 0]
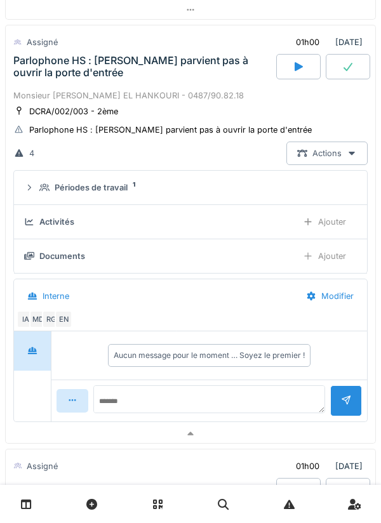
click at [287, 58] on div at bounding box center [298, 66] width 44 height 25
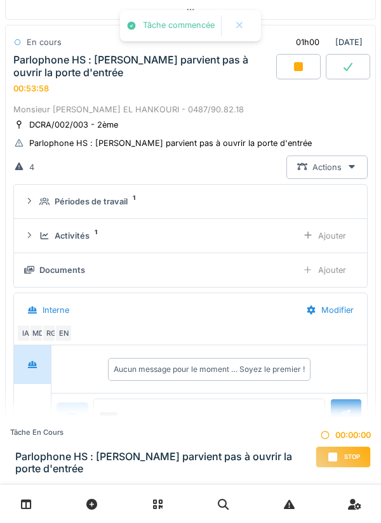
scroll to position [349, 0]
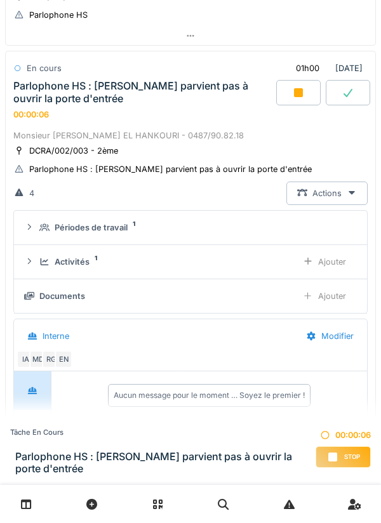
click at [69, 258] on div "Activités" at bounding box center [72, 262] width 35 height 12
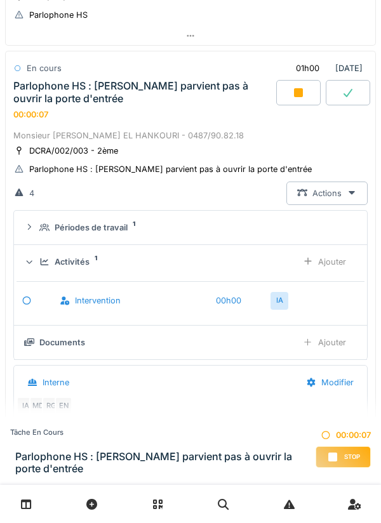
click at [104, 256] on div "Activités 1" at bounding box center [163, 262] width 248 height 12
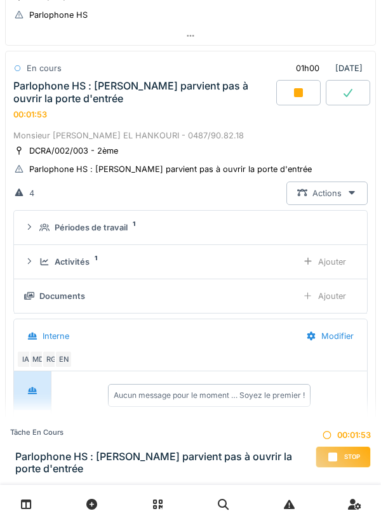
click at [105, 225] on div "Périodes de travail" at bounding box center [91, 228] width 73 height 12
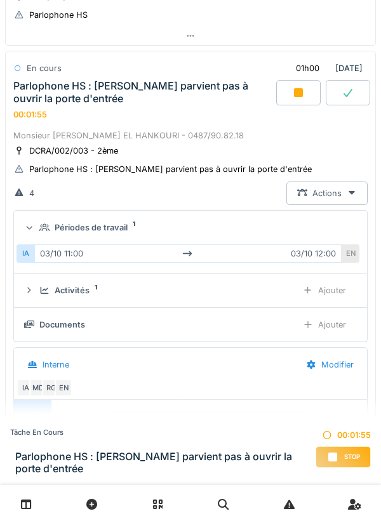
click at [112, 226] on div "Périodes de travail" at bounding box center [91, 228] width 73 height 12
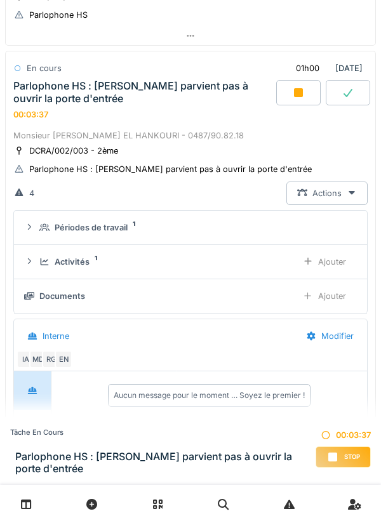
click at [116, 236] on summary "Périodes de travail 1" at bounding box center [190, 228] width 343 height 24
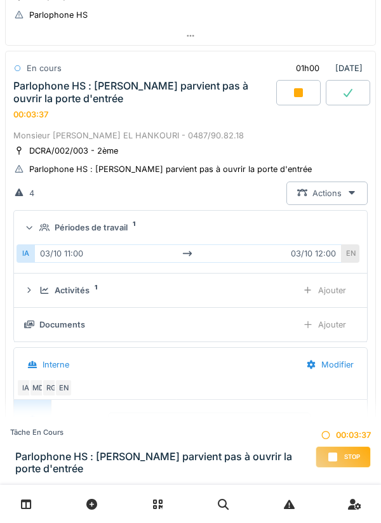
click at [119, 236] on summary "Périodes de travail 1" at bounding box center [190, 228] width 343 height 24
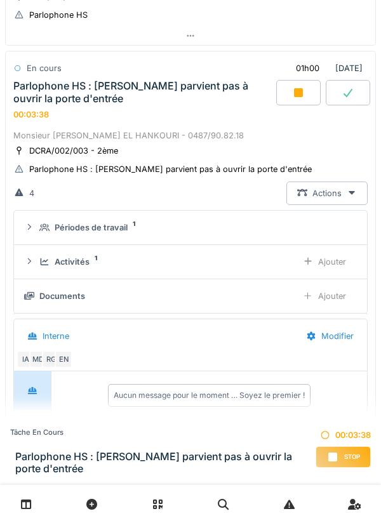
click at [88, 287] on div "Documents Ajouter" at bounding box center [190, 297] width 333 height 24
click at [92, 258] on div "Activités 1" at bounding box center [163, 262] width 248 height 12
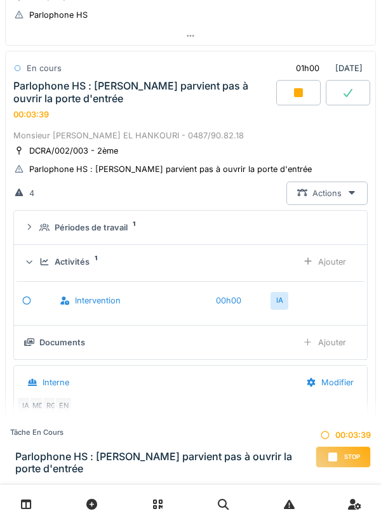
click at [65, 264] on div "Activités" at bounding box center [72, 262] width 35 height 12
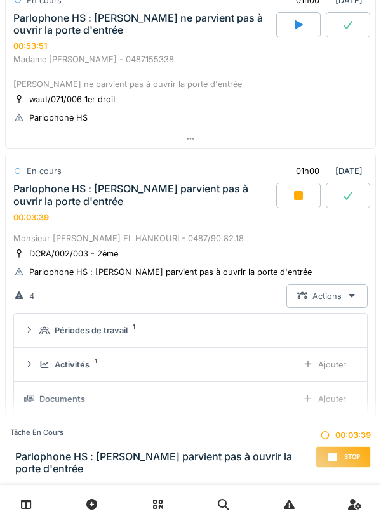
scroll to position [239, 0]
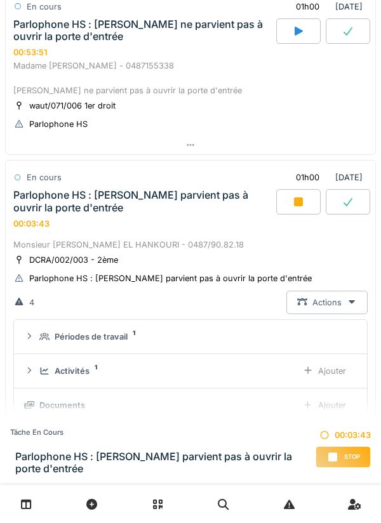
click at [142, 225] on div "Parlophone HS : madame ne parvient pas à ouvrir la porte d'entrée 00:03:43" at bounding box center [144, 208] width 266 height 39
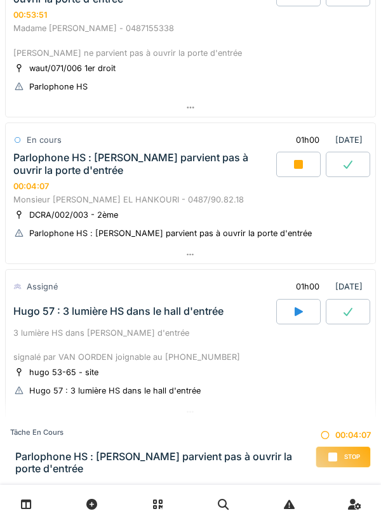
scroll to position [280, 0]
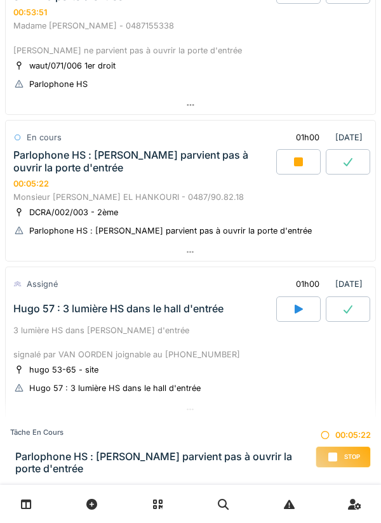
click at [171, 165] on div "Parlophone HS : [PERSON_NAME] parvient pas à ouvrir la porte d'entrée" at bounding box center [143, 161] width 260 height 24
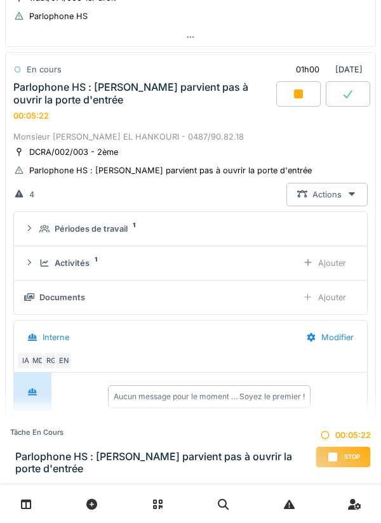
scroll to position [349, 0]
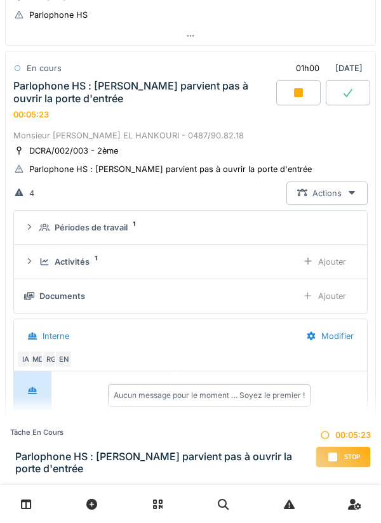
click at [121, 235] on summary "Périodes de travail 1" at bounding box center [190, 228] width 343 height 24
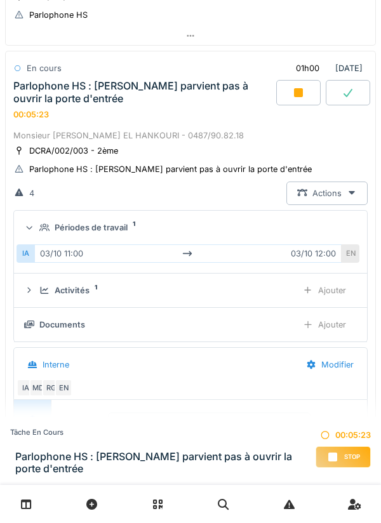
click at [123, 238] on summary "Périodes de travail 1" at bounding box center [190, 228] width 343 height 24
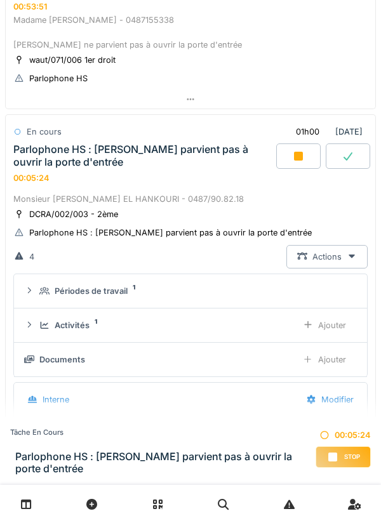
scroll to position [267, 0]
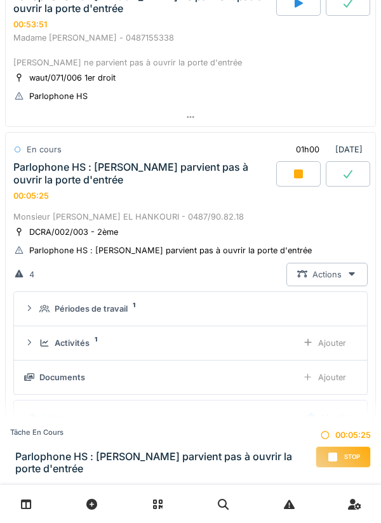
click at [170, 189] on div "Parlophone HS : madame ne parvient pas à ouvrir la porte d'entrée 00:05:25" at bounding box center [144, 180] width 266 height 39
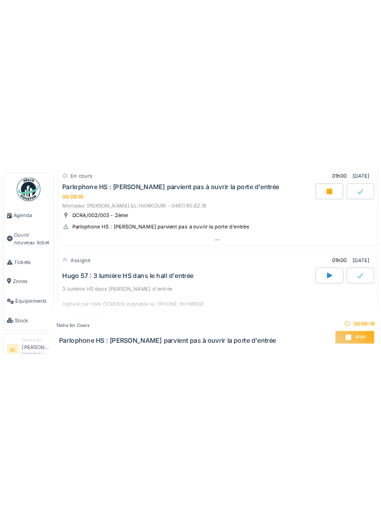
scroll to position [398, 0]
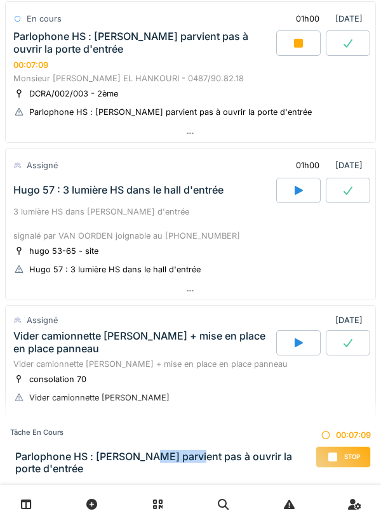
click at [127, 67] on div "Parlophone HS : madame ne parvient pas à ouvrir la porte d'entrée 00:07:09" at bounding box center [144, 49] width 266 height 39
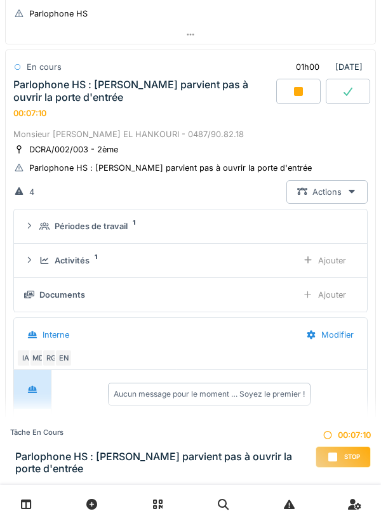
scroll to position [349, 0]
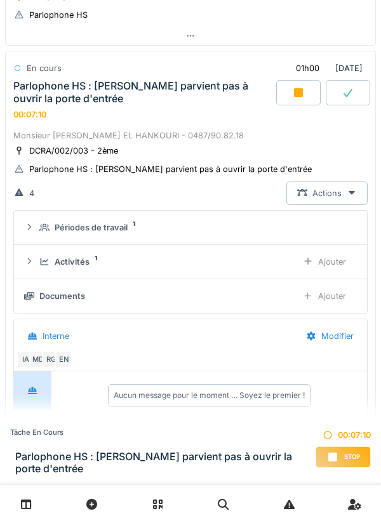
click at [39, 260] on icon at bounding box center [44, 262] width 10 height 8
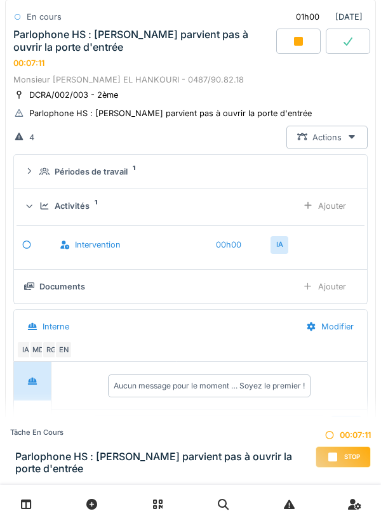
scroll to position [429, 0]
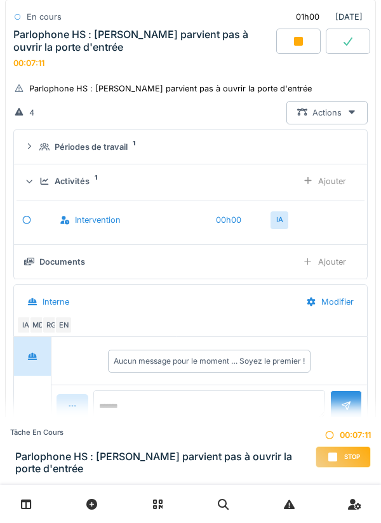
click at [39, 179] on div "Activités 1 Ajouter" at bounding box center [190, 182] width 333 height 24
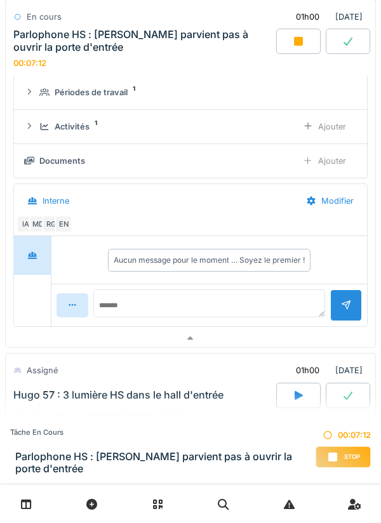
scroll to position [492, 0]
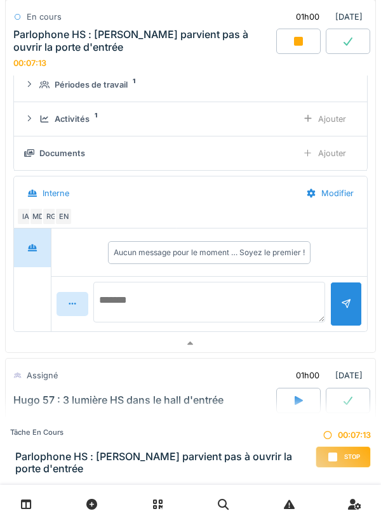
click at [215, 295] on textarea at bounding box center [209, 302] width 232 height 41
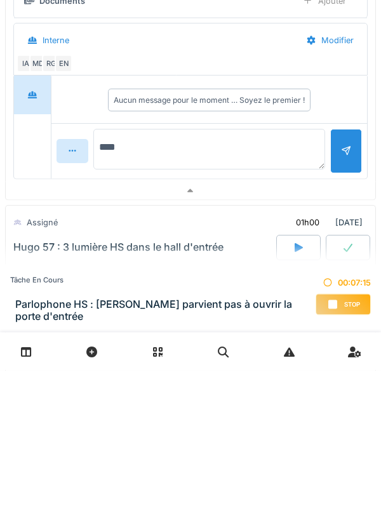
type textarea "*****"
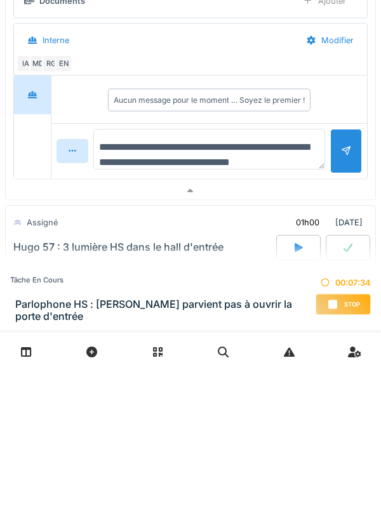
scroll to position [15, 0]
type textarea "**********"
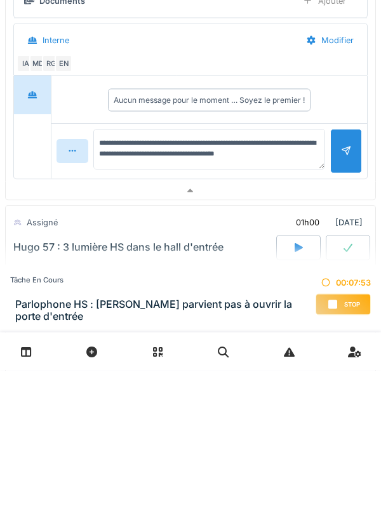
click at [343, 314] on div at bounding box center [346, 304] width 32 height 44
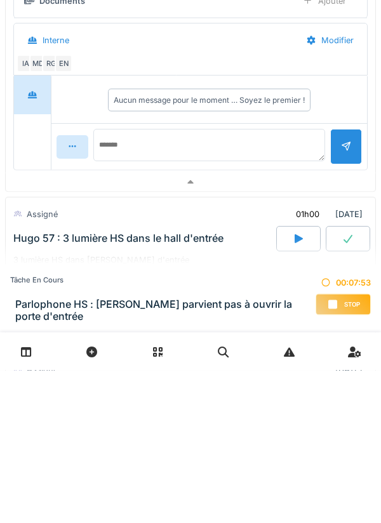
scroll to position [0, 0]
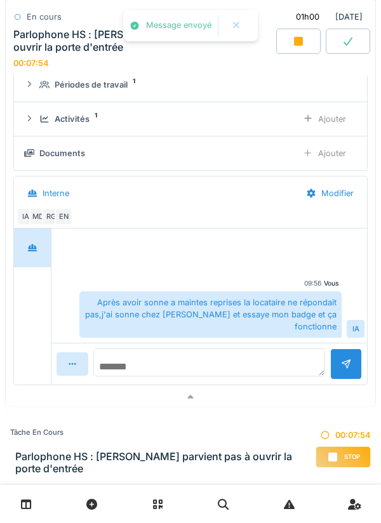
click at [231, 361] on textarea at bounding box center [209, 363] width 232 height 28
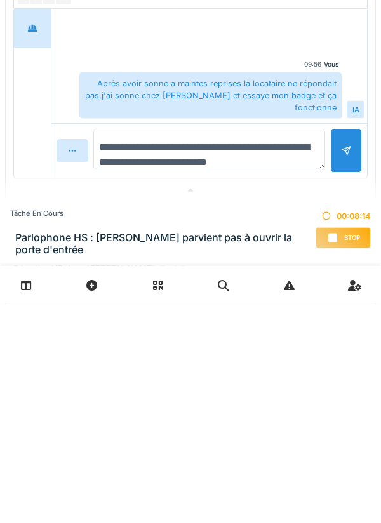
type textarea "**********"
click at [339, 387] on div at bounding box center [346, 371] width 32 height 44
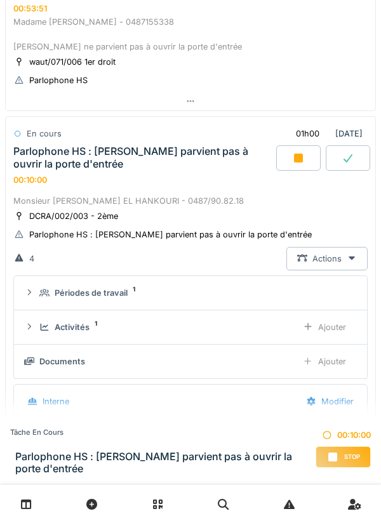
scroll to position [269, 0]
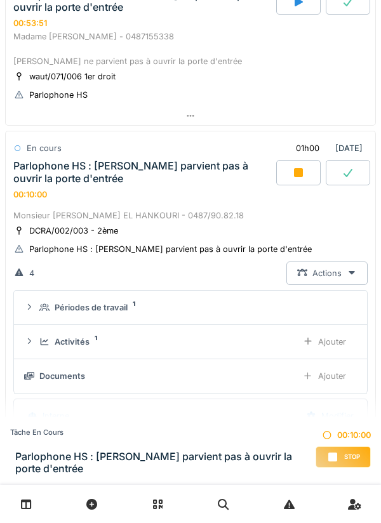
click at [30, 195] on div "00:10:00" at bounding box center [30, 195] width 34 height 10
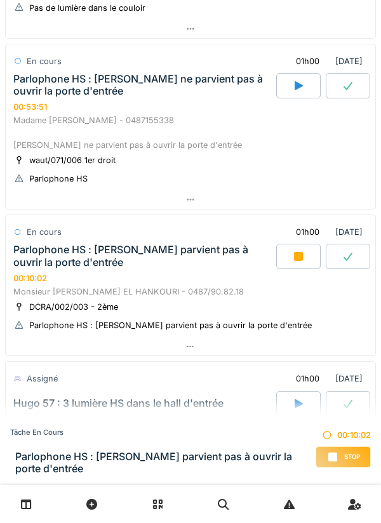
scroll to position [181, 0]
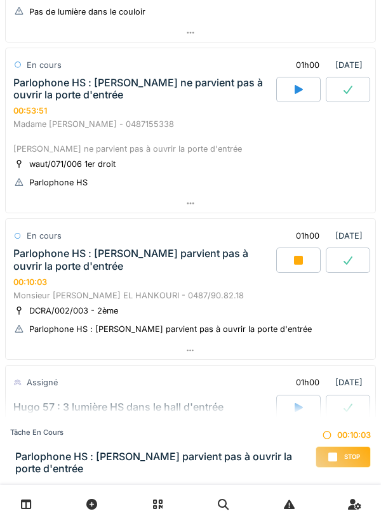
click at [36, 256] on div "Parlophone HS : [PERSON_NAME] parvient pas à ouvrir la porte d'entrée" at bounding box center [143, 260] width 260 height 24
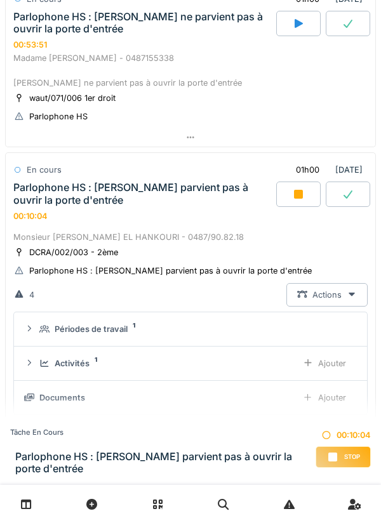
scroll to position [349, 0]
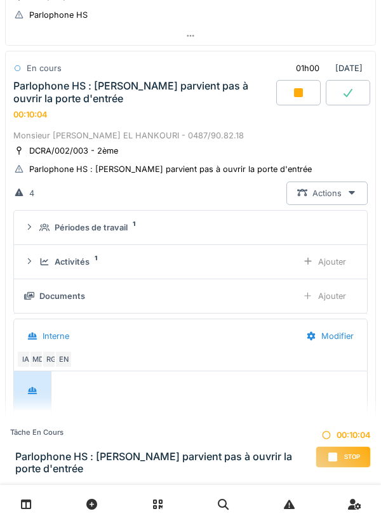
click at [33, 227] on icon at bounding box center [29, 227] width 10 height 8
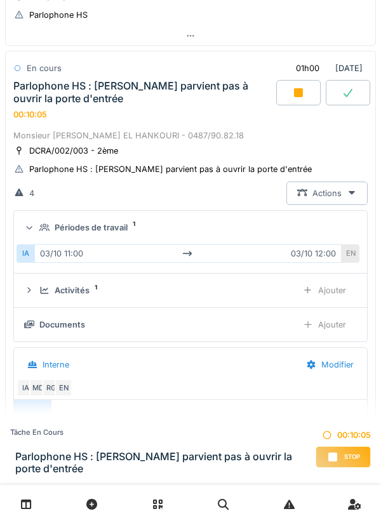
click at [30, 247] on div "IA" at bounding box center [26, 254] width 18 height 18
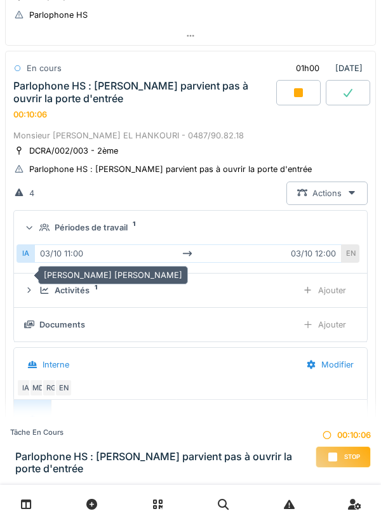
scroll to position [305, 0]
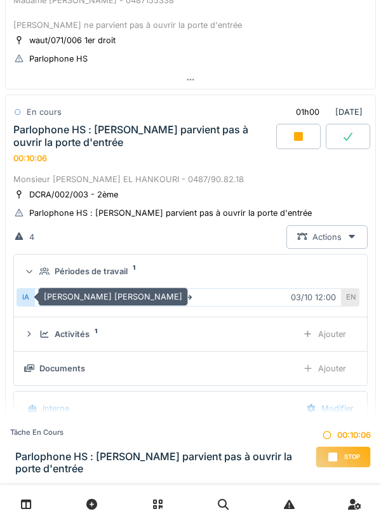
click at [34, 269] on div at bounding box center [29, 271] width 12 height 10
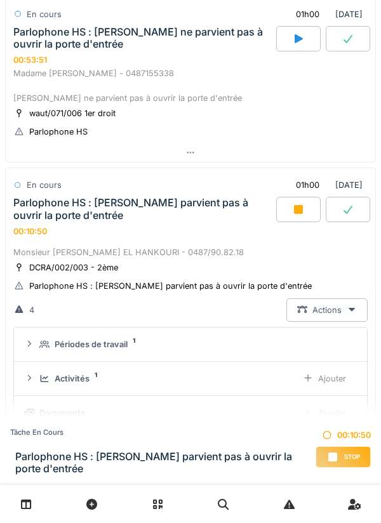
scroll to position [234, 0]
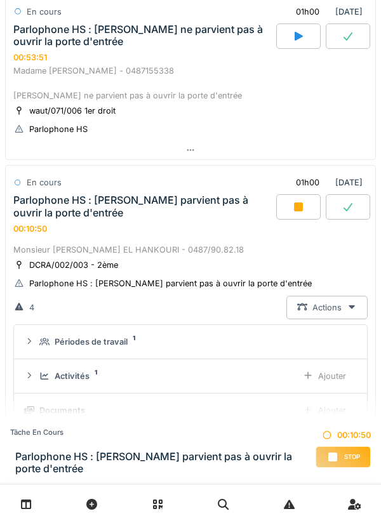
click at [41, 200] on div "Parlophone HS : [PERSON_NAME] parvient pas à ouvrir la porte d'entrée" at bounding box center [143, 206] width 260 height 24
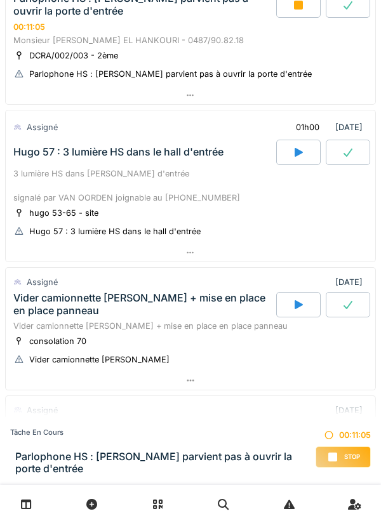
scroll to position [432, 0]
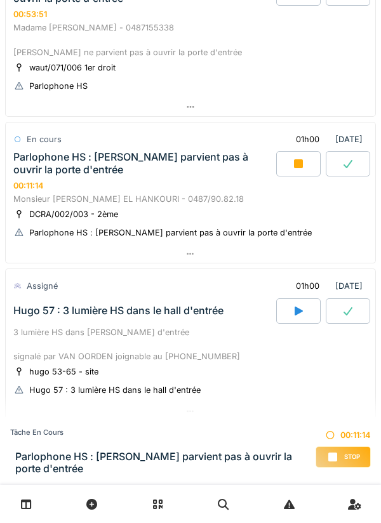
click at [49, 168] on div "Parlophone HS : [PERSON_NAME] parvient pas à ouvrir la porte d'entrée" at bounding box center [143, 163] width 260 height 24
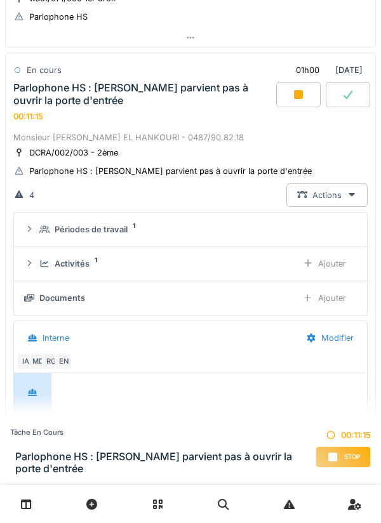
scroll to position [349, 0]
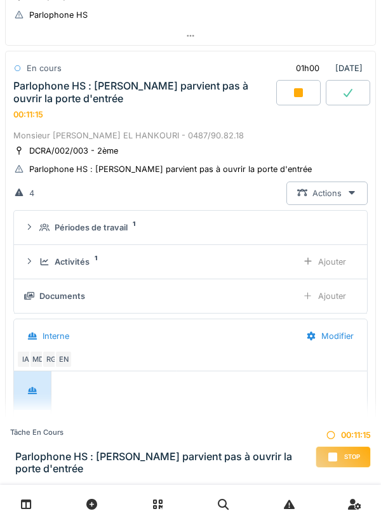
click at [38, 227] on div "Périodes de travail 1" at bounding box center [190, 228] width 333 height 12
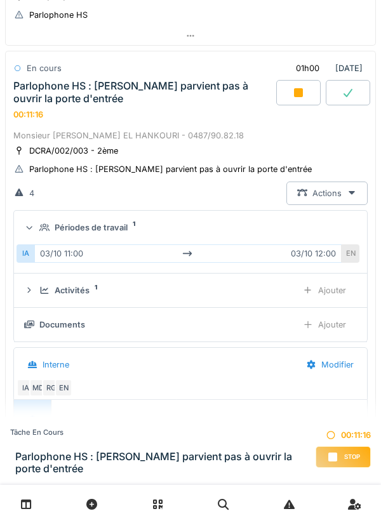
click at [39, 232] on div "Périodes de travail 1" at bounding box center [195, 228] width 313 height 12
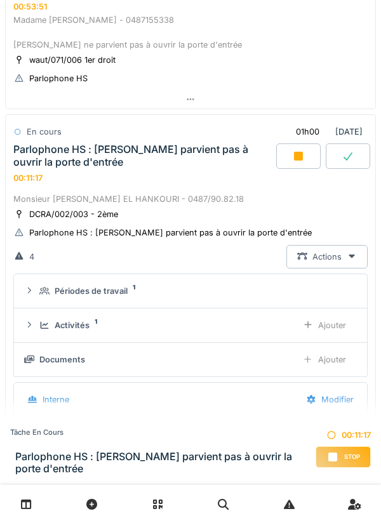
scroll to position [284, 0]
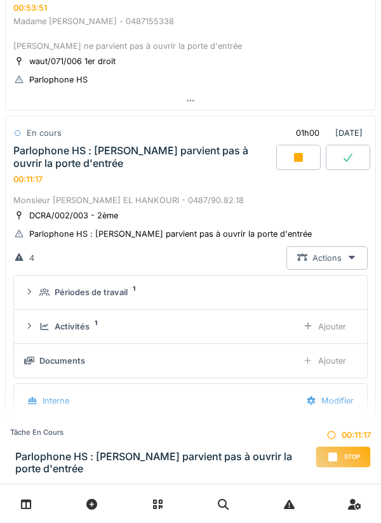
click at [34, 172] on div "Parlophone HS : madame ne parvient pas à ouvrir la porte d'entrée 00:11:17" at bounding box center [144, 164] width 266 height 39
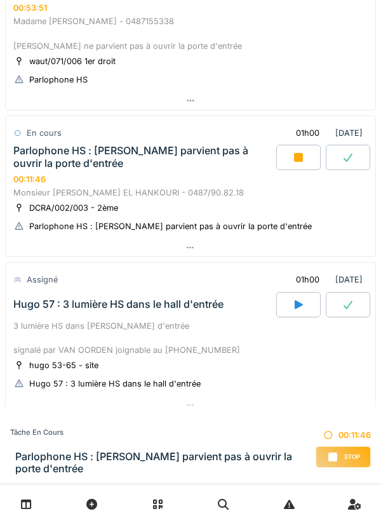
click at [43, 151] on div "Parlophone HS : [PERSON_NAME] parvient pas à ouvrir la porte d'entrée" at bounding box center [143, 157] width 260 height 24
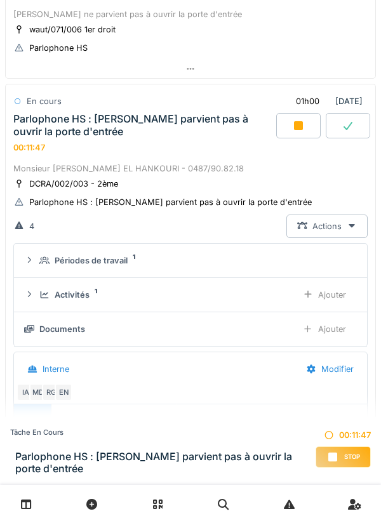
scroll to position [349, 0]
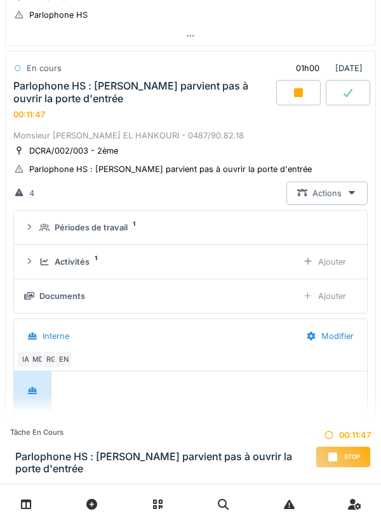
click at [39, 105] on div "Parlophone HS : madame ne parvient pas à ouvrir la porte d'entrée 00:11:47" at bounding box center [144, 99] width 266 height 39
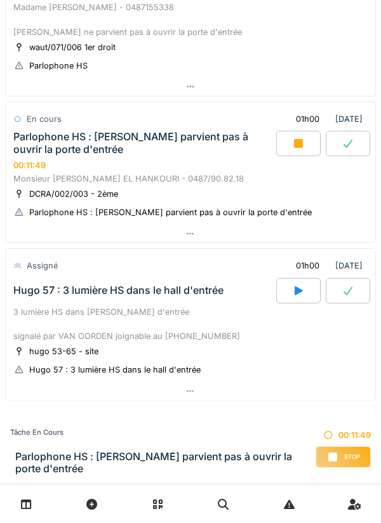
scroll to position [297, 0]
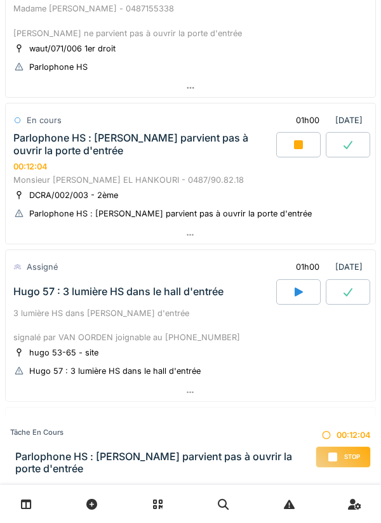
click at [370, 453] on div "Stop" at bounding box center [343, 458] width 55 height 22
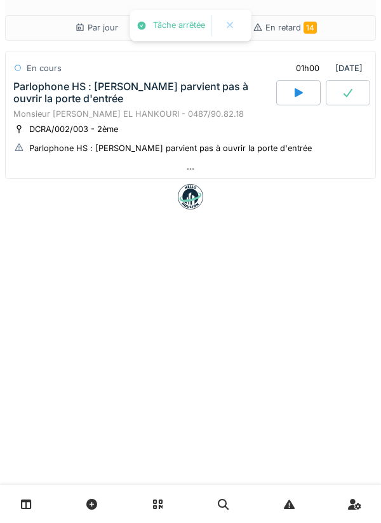
scroll to position [0, 0]
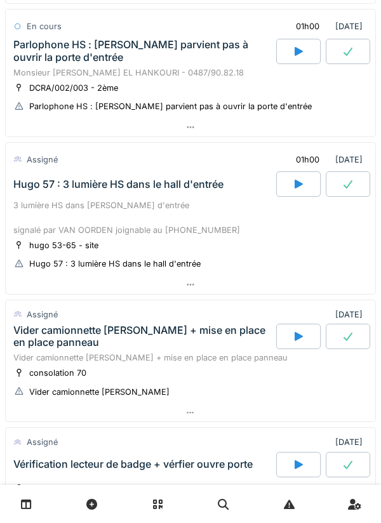
scroll to position [549, 0]
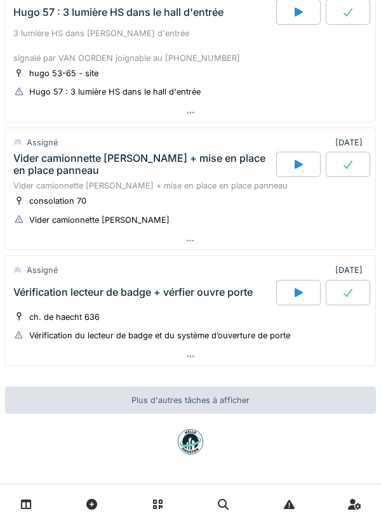
click at [302, 293] on icon at bounding box center [298, 293] width 13 height 10
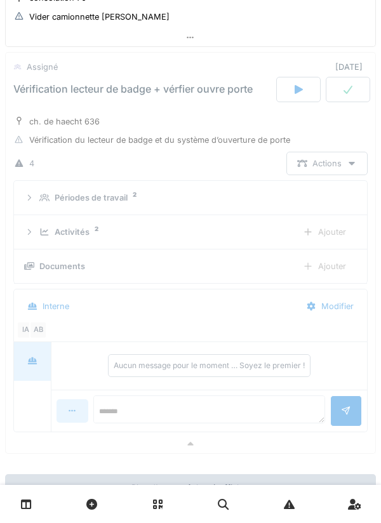
scroll to position [753, 0]
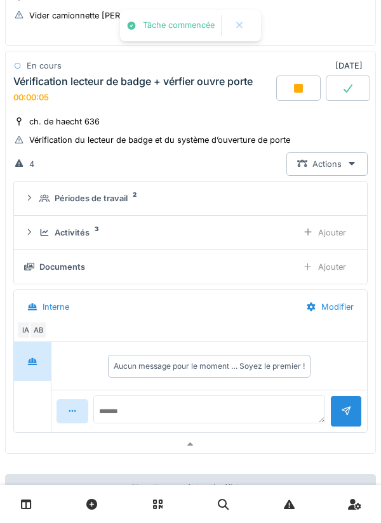
click at [37, 236] on div "Activités 3 Ajouter" at bounding box center [190, 233] width 333 height 24
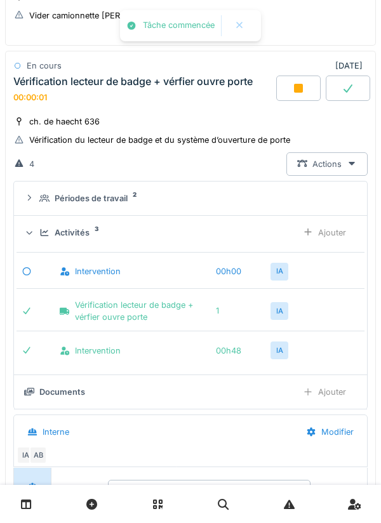
click at [34, 236] on div at bounding box center [29, 232] width 12 height 10
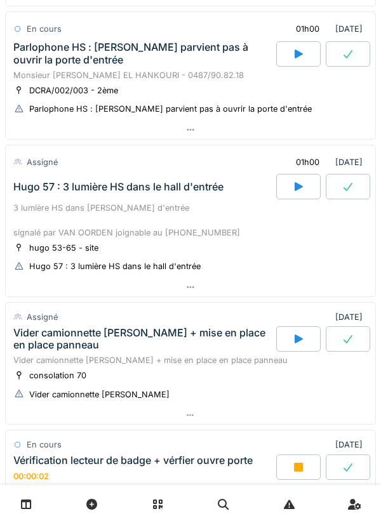
click at [61, 224] on div "3 lumière HS dans [PERSON_NAME] d'entrée signalé par VAN OORDEN joignable au [P…" at bounding box center [190, 220] width 354 height 37
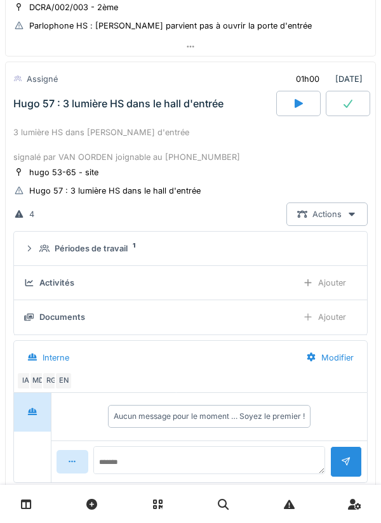
scroll to position [468, 0]
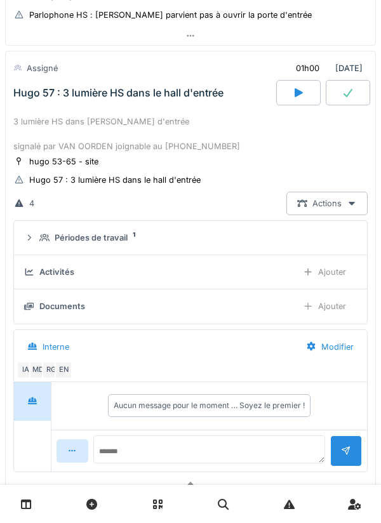
click at [42, 120] on div "3 lumière HS dans [PERSON_NAME] d'entrée signalé par VAN OORDEN joignable au [P…" at bounding box center [190, 134] width 354 height 37
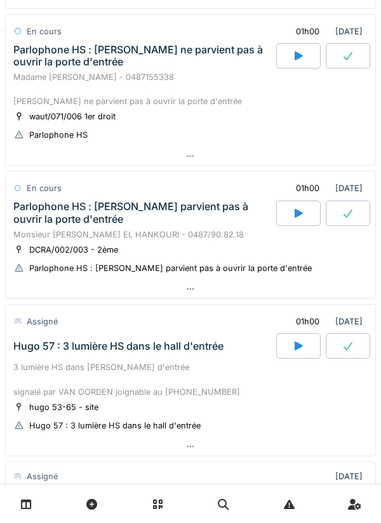
click at [43, 214] on div "Parlophone HS : [PERSON_NAME] parvient pas à ouvrir la porte d'entrée" at bounding box center [143, 213] width 260 height 24
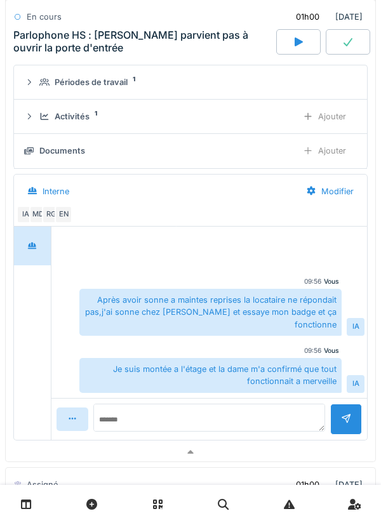
scroll to position [469, 0]
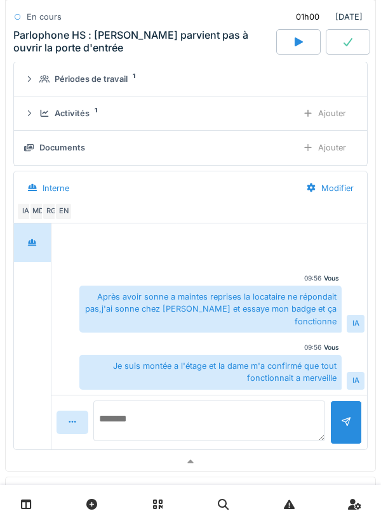
click at [234, 414] on textarea at bounding box center [209, 421] width 232 height 41
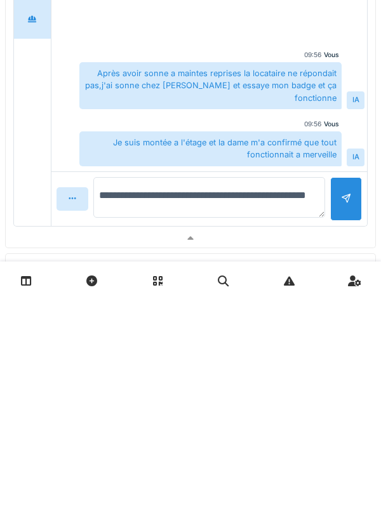
type textarea "**********"
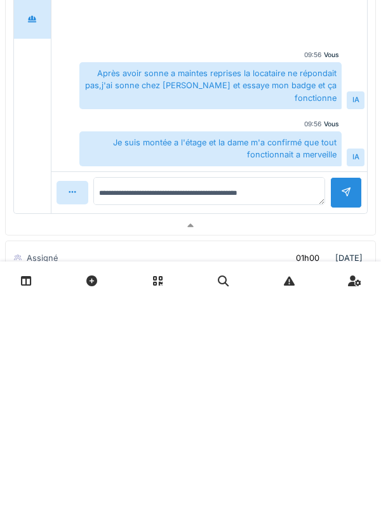
click at [344, 432] on div at bounding box center [346, 416] width 32 height 31
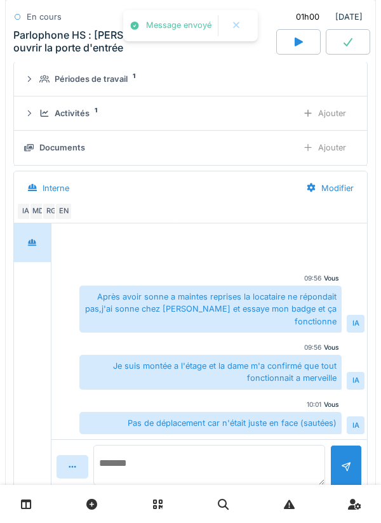
click at [236, 466] on textarea at bounding box center [209, 465] width 232 height 41
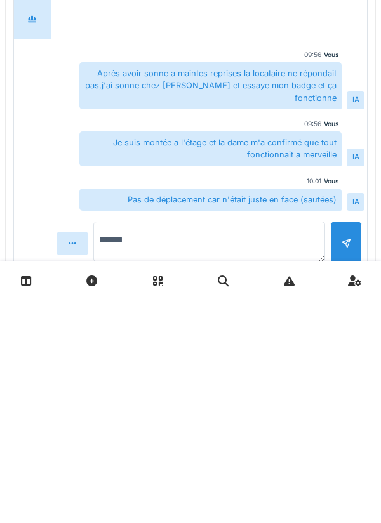
type textarea "*******"
type textarea "********"
click at [341, 467] on div at bounding box center [346, 461] width 10 height 12
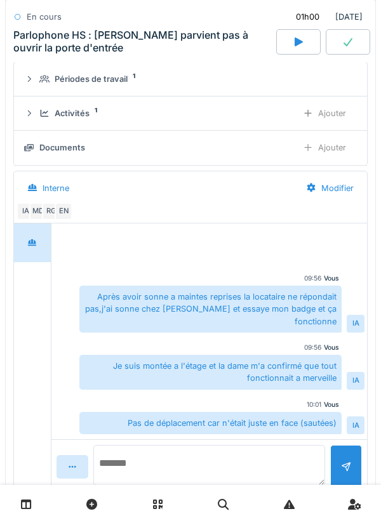
click at [250, 460] on textarea at bounding box center [209, 465] width 232 height 41
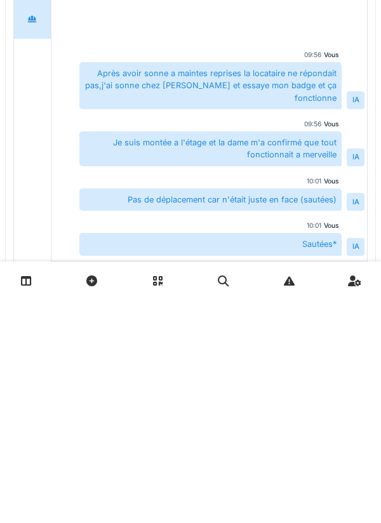
type textarea "*"
type textarea "*******"
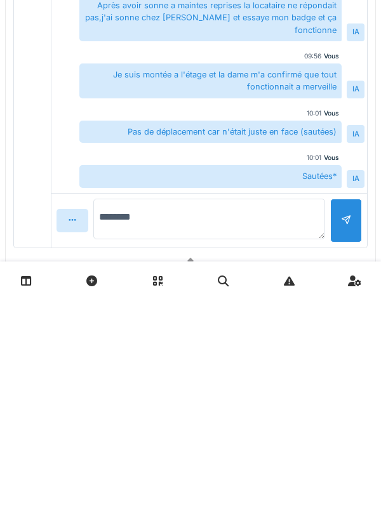
scroll to position [597, 0]
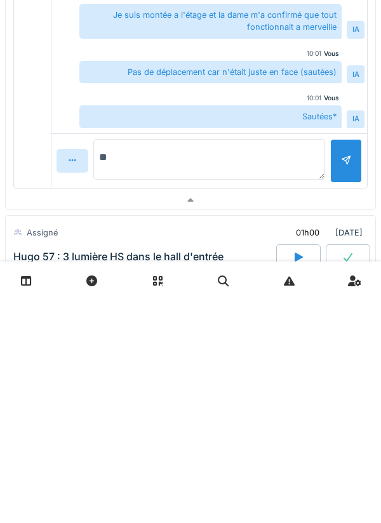
type textarea "*"
type textarea "********"
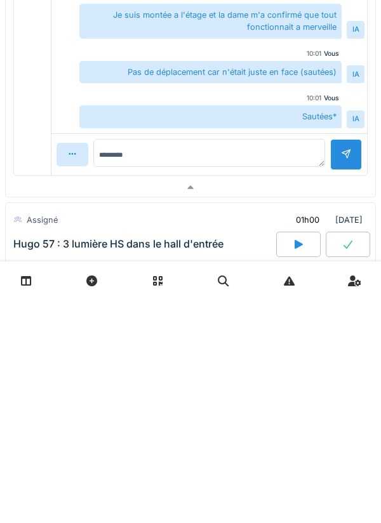
click at [345, 393] on div at bounding box center [346, 378] width 32 height 31
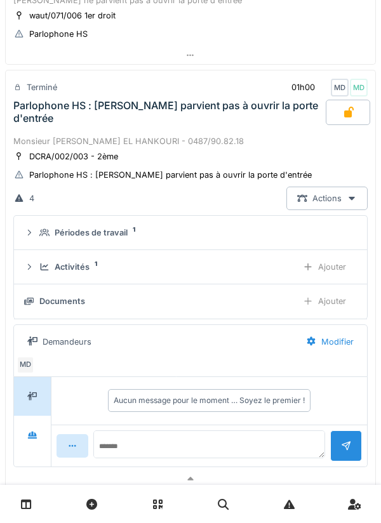
scroll to position [311, 0]
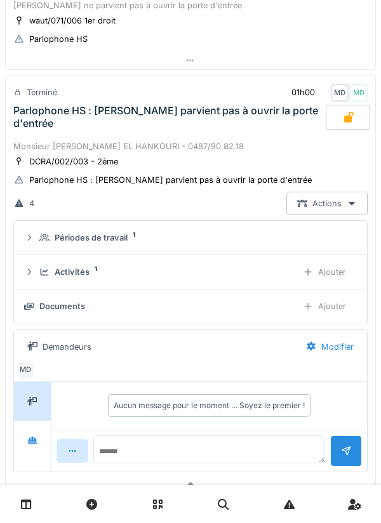
click at [40, 105] on div "Parlophone HS : [PERSON_NAME] parvient pas à ouvrir la porte d'entrée" at bounding box center [168, 117] width 310 height 24
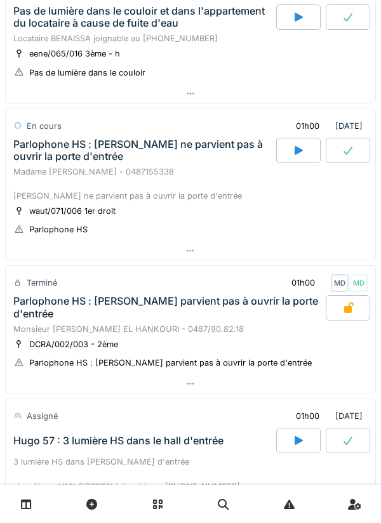
scroll to position [111, 0]
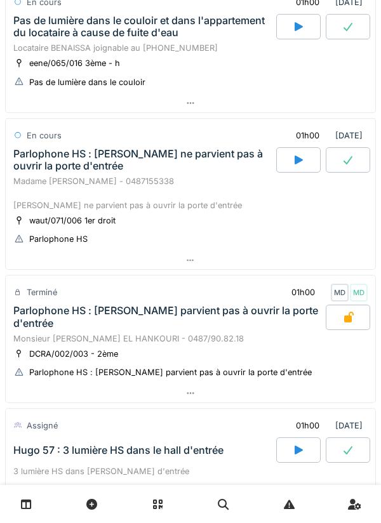
click at [60, 167] on div "Parlophone HS : [PERSON_NAME] ne parvient pas à ouvrir la porte d'entrée" at bounding box center [143, 160] width 260 height 24
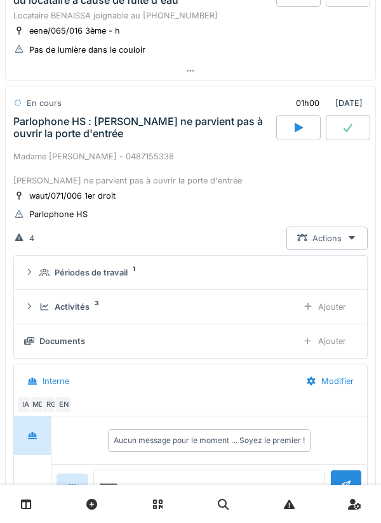
scroll to position [177, 0]
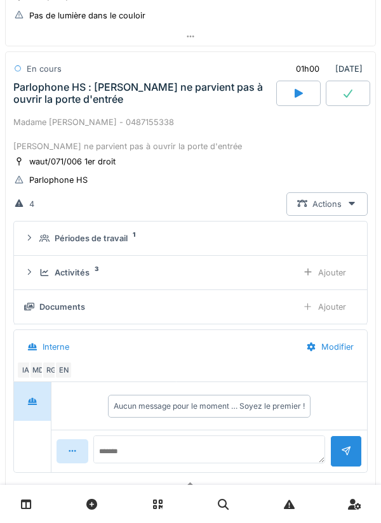
click at [39, 261] on div "Activités 3 Ajouter" at bounding box center [190, 273] width 333 height 24
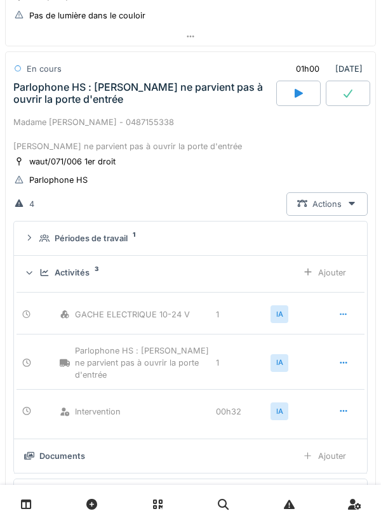
click at [37, 272] on div "Activités 3 Ajouter" at bounding box center [190, 273] width 333 height 24
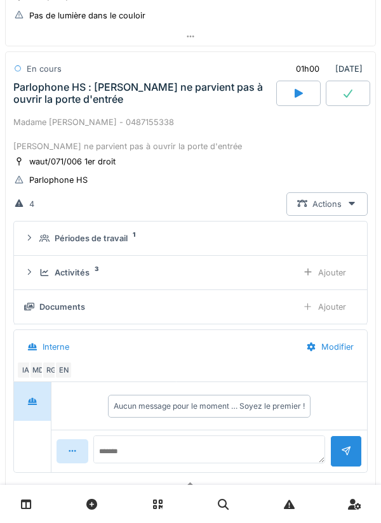
click at [42, 99] on div "Parlophone HS : [PERSON_NAME] ne parvient pas à ouvrir la porte d'entrée" at bounding box center [143, 93] width 260 height 24
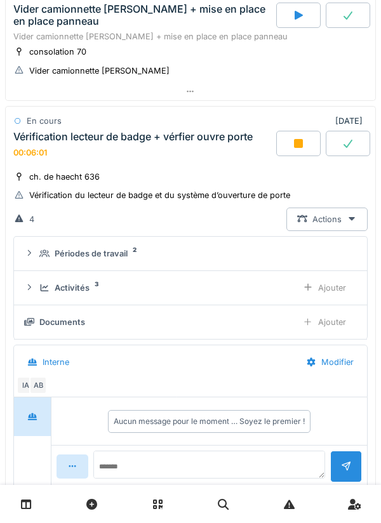
scroll to position [842, 0]
